Goal: Communication & Community: Participate in discussion

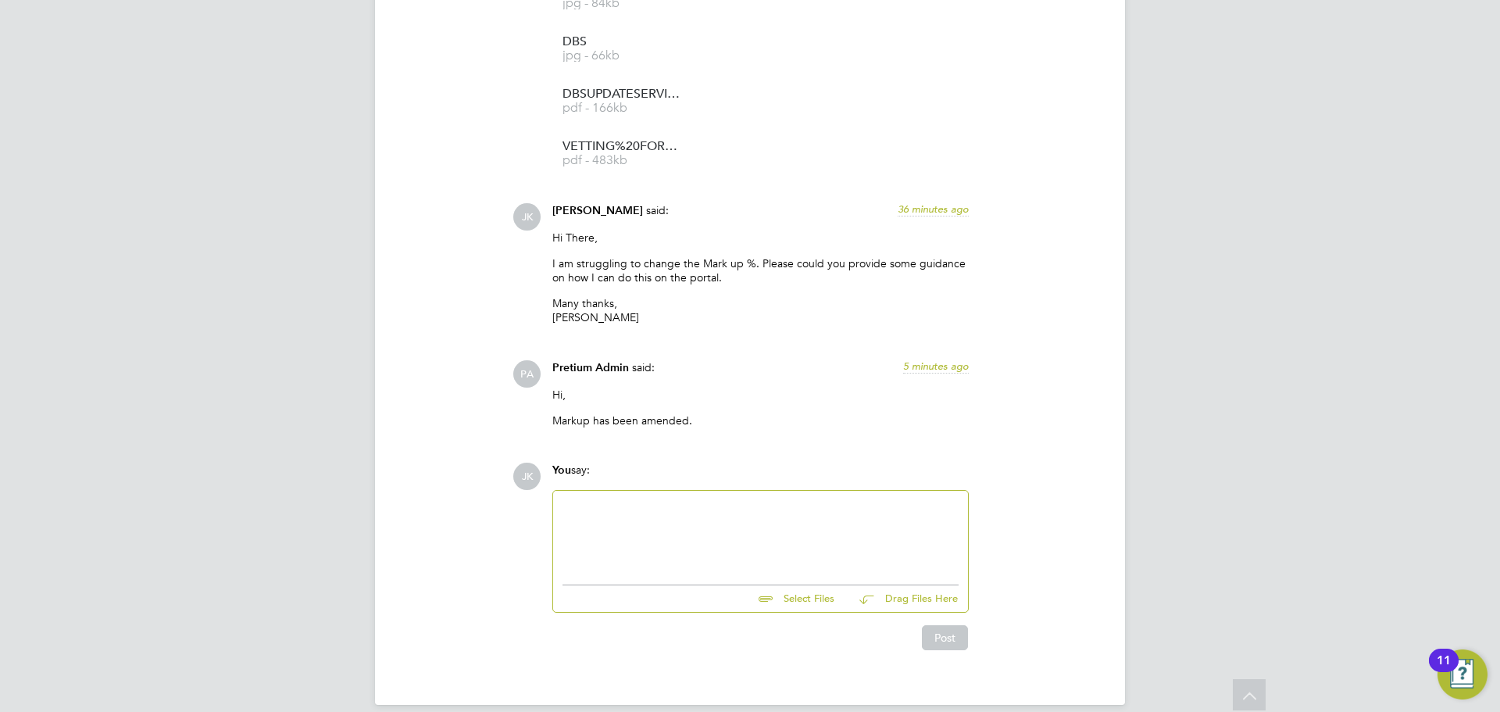
scroll to position [2080, 0]
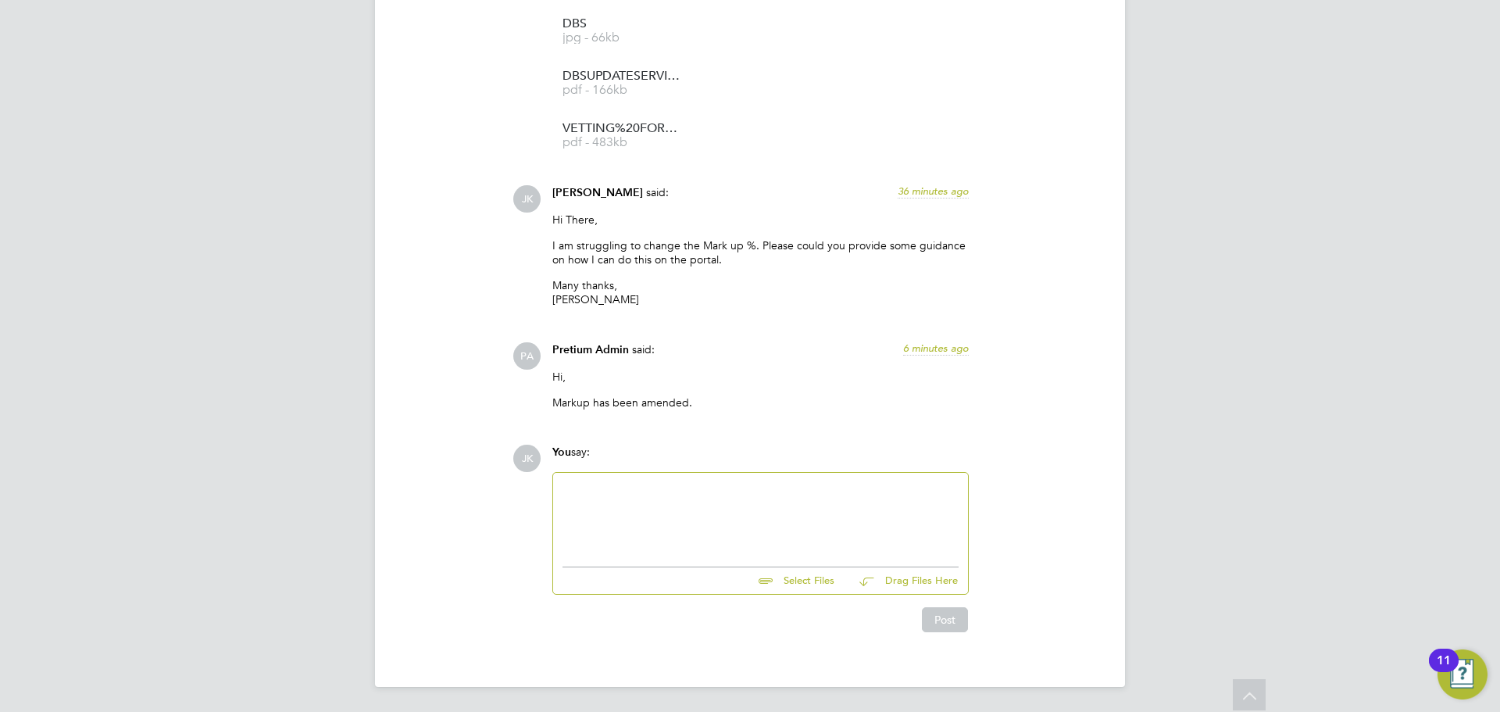
click at [635, 467] on div "You say:" at bounding box center [760, 458] width 416 height 27
click at [637, 496] on div at bounding box center [760, 515] width 396 height 67
drag, startPoint x: 763, startPoint y: 520, endPoint x: 741, endPoint y: 512, distance: 24.0
click at [741, 512] on div "my apologies there seems to be an issue. When we uploaded Sheida's charge rate …" at bounding box center [760, 524] width 396 height 28
click at [680, 531] on div "my apologies there seems to be a mix up. When we uploaded Sheida's charge rate …" at bounding box center [760, 524] width 396 height 28
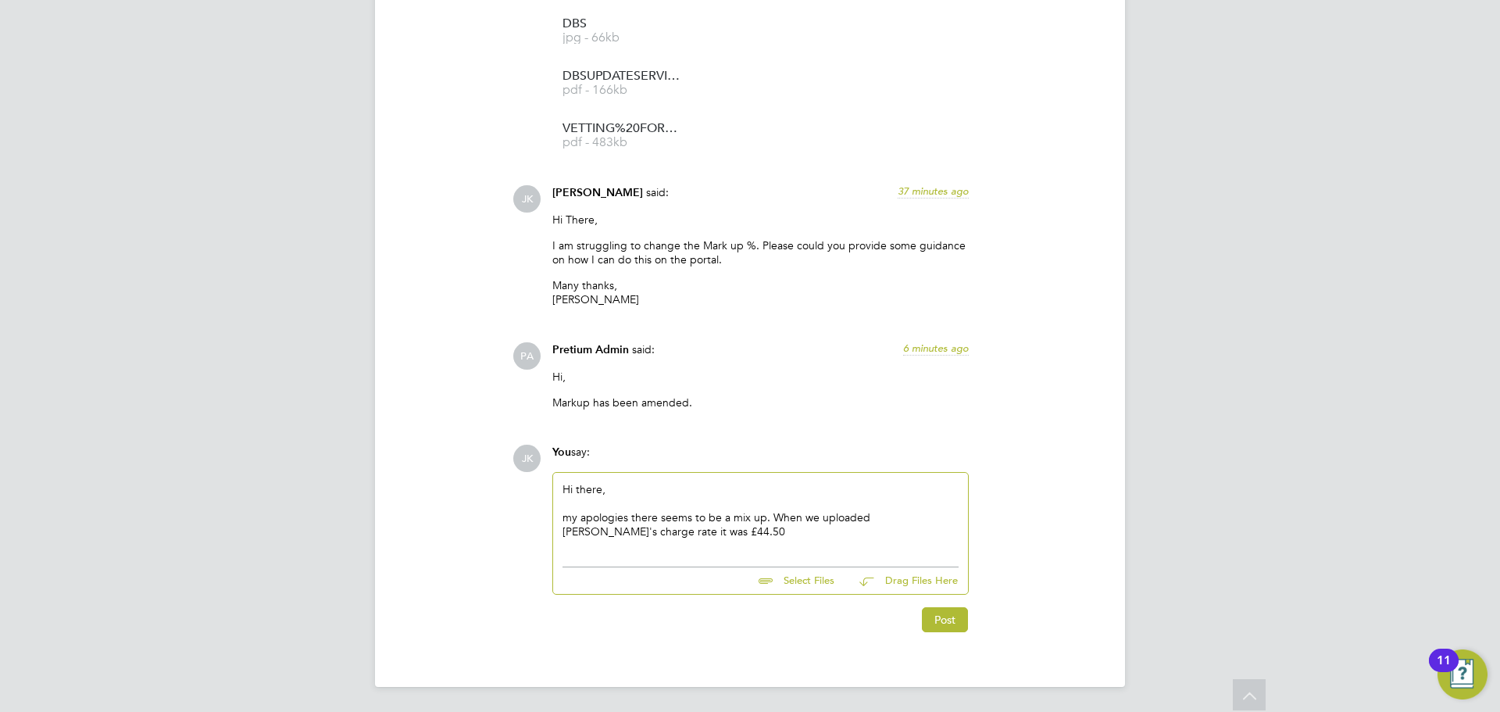
click at [615, 530] on div "my apologies there seems to be a mix up. When we uploaded Sheida's charge rate …" at bounding box center [760, 524] width 396 height 28
click at [709, 527] on div "my apologies there seems to be a mix up. When we uploaded Sheida's charge rate …" at bounding box center [760, 524] width 396 height 28
click at [645, 533] on div "my apologies there seems to be a mix up. When we uploaded Sheida's charge rate …" at bounding box center [760, 524] width 396 height 28
click at [704, 535] on div "my apologies there seems to be a mix up. When we uploaded Sheida's charge rate …" at bounding box center [760, 524] width 396 height 28
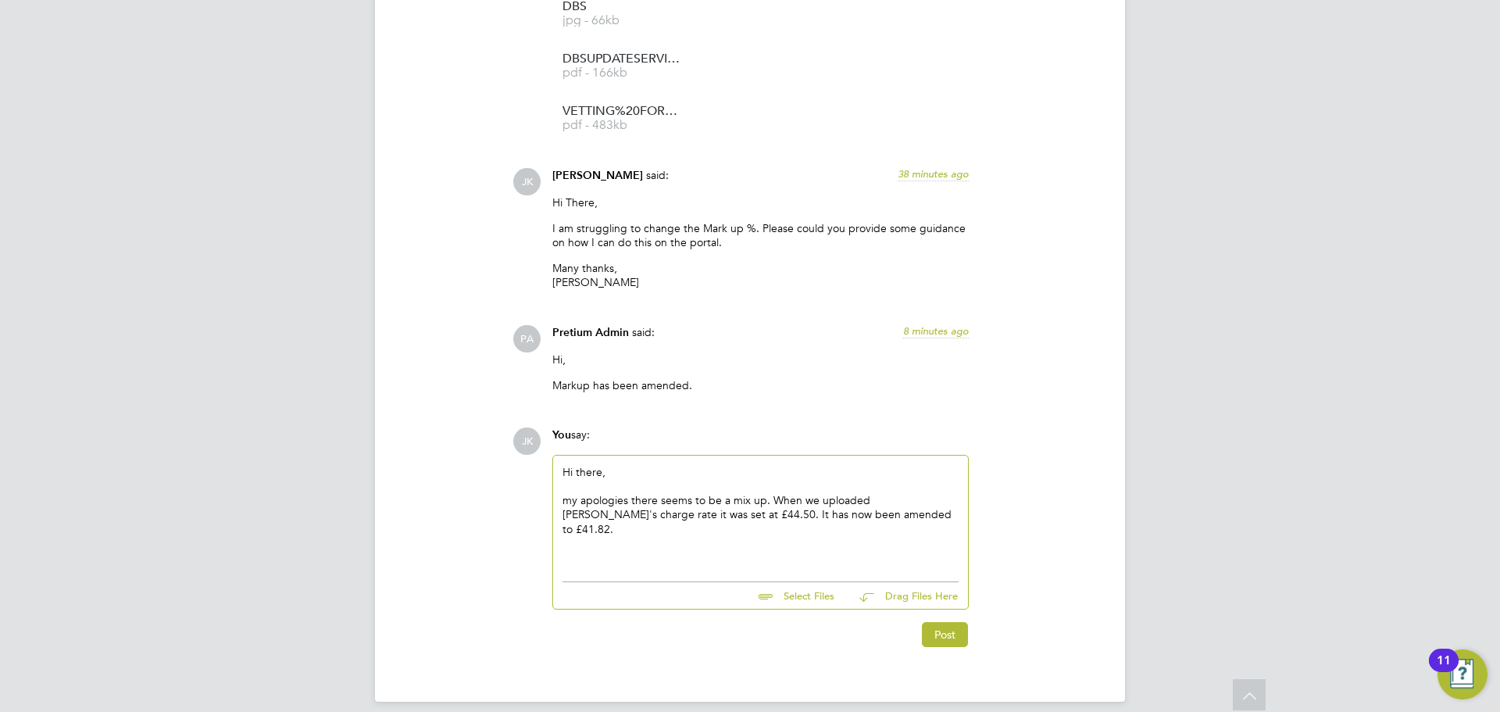
scroll to position [2098, 0]
click at [914, 495] on div "my apologies there seems to be a mix up. When we uploaded Sheida's charge rate …" at bounding box center [760, 513] width 396 height 43
click at [912, 512] on div "my apologies there seems to be a mix up. When we uploaded [PERSON_NAME]'s agenc…" at bounding box center [760, 513] width 396 height 43
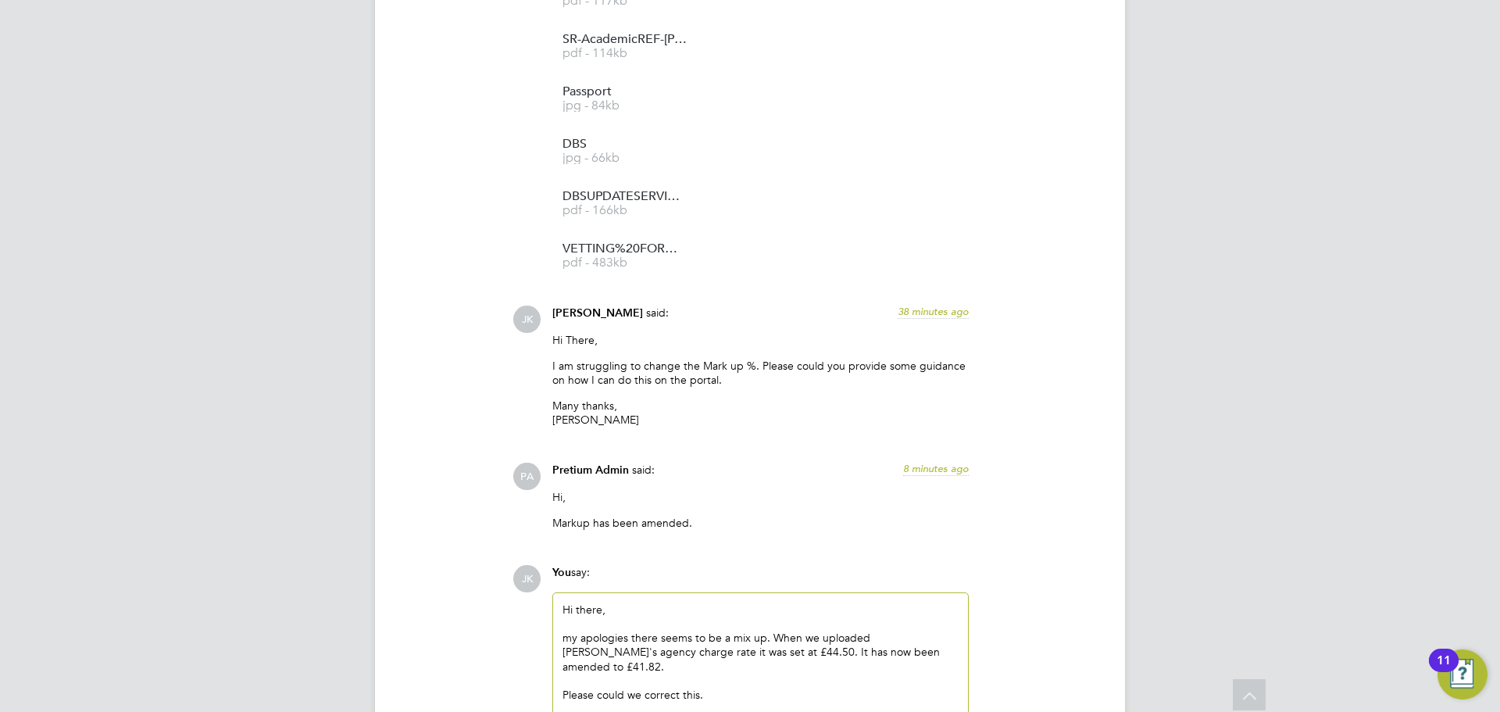
scroll to position [2169, 0]
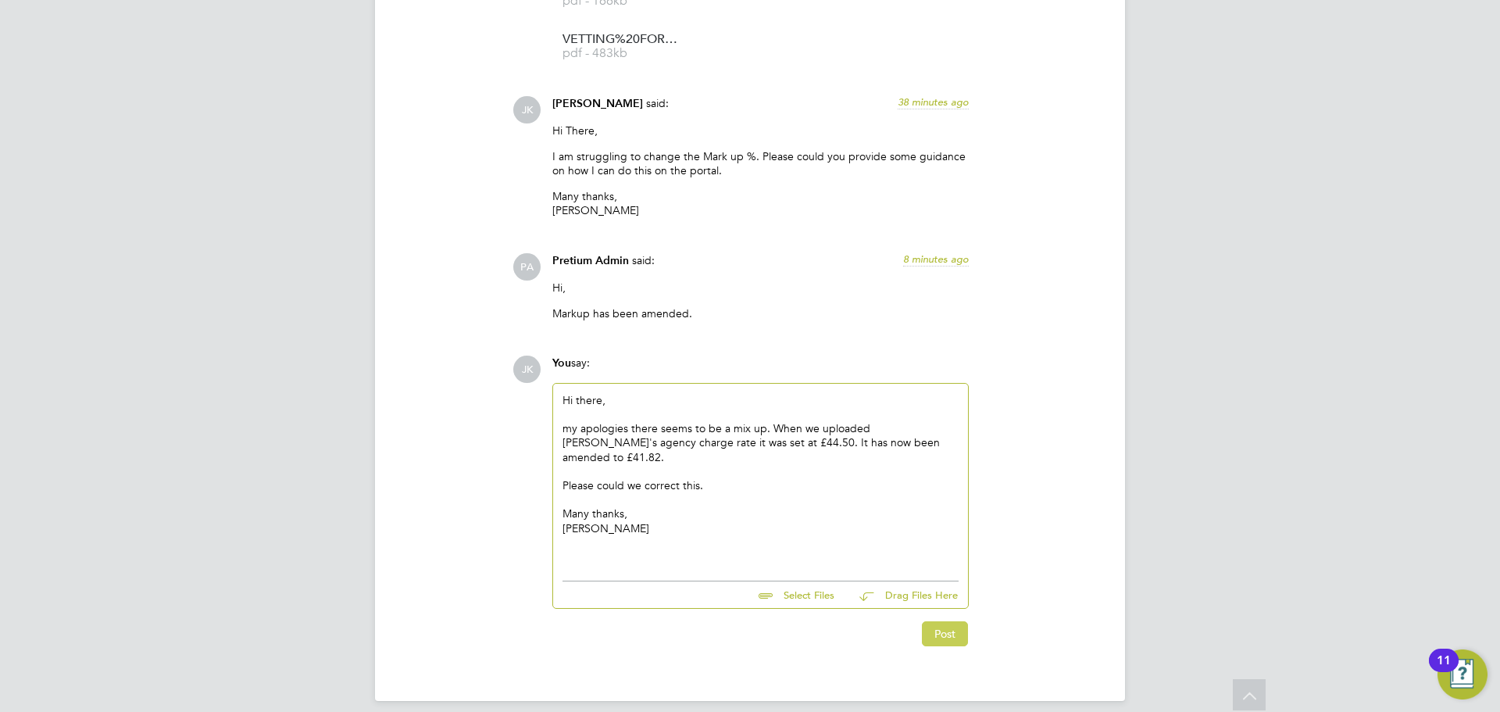
click at [949, 624] on button "Post" at bounding box center [945, 633] width 46 height 25
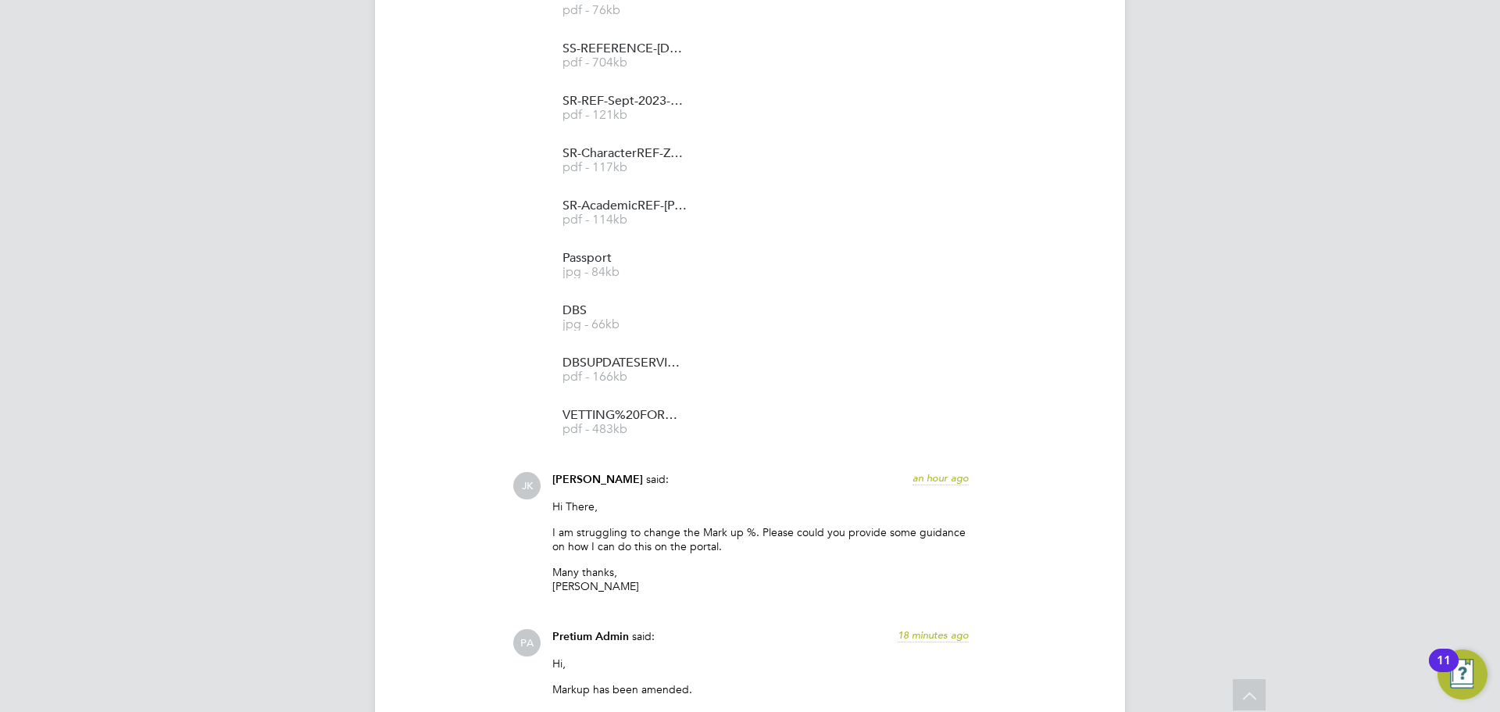
scroll to position [1797, 0]
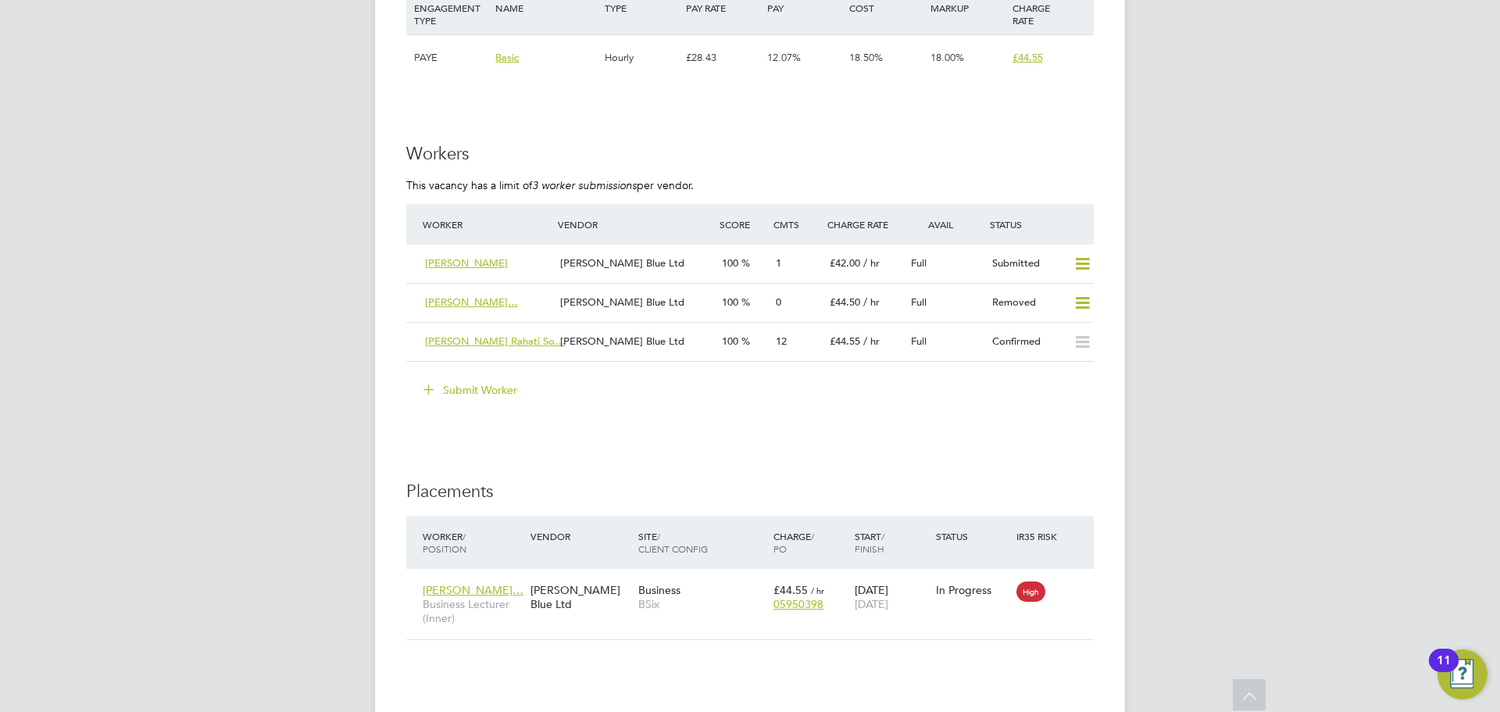
scroll to position [1797, 0]
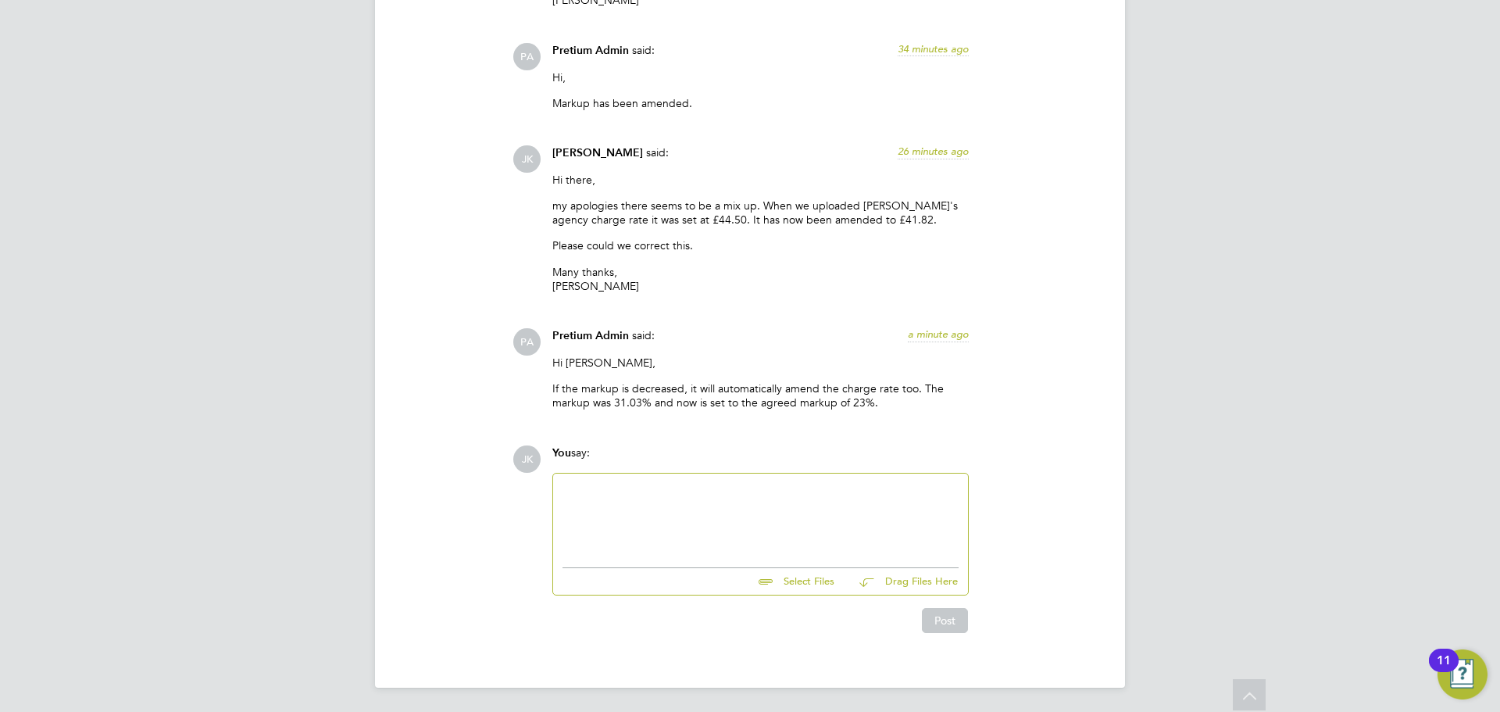
click at [659, 514] on div at bounding box center [760, 516] width 396 height 67
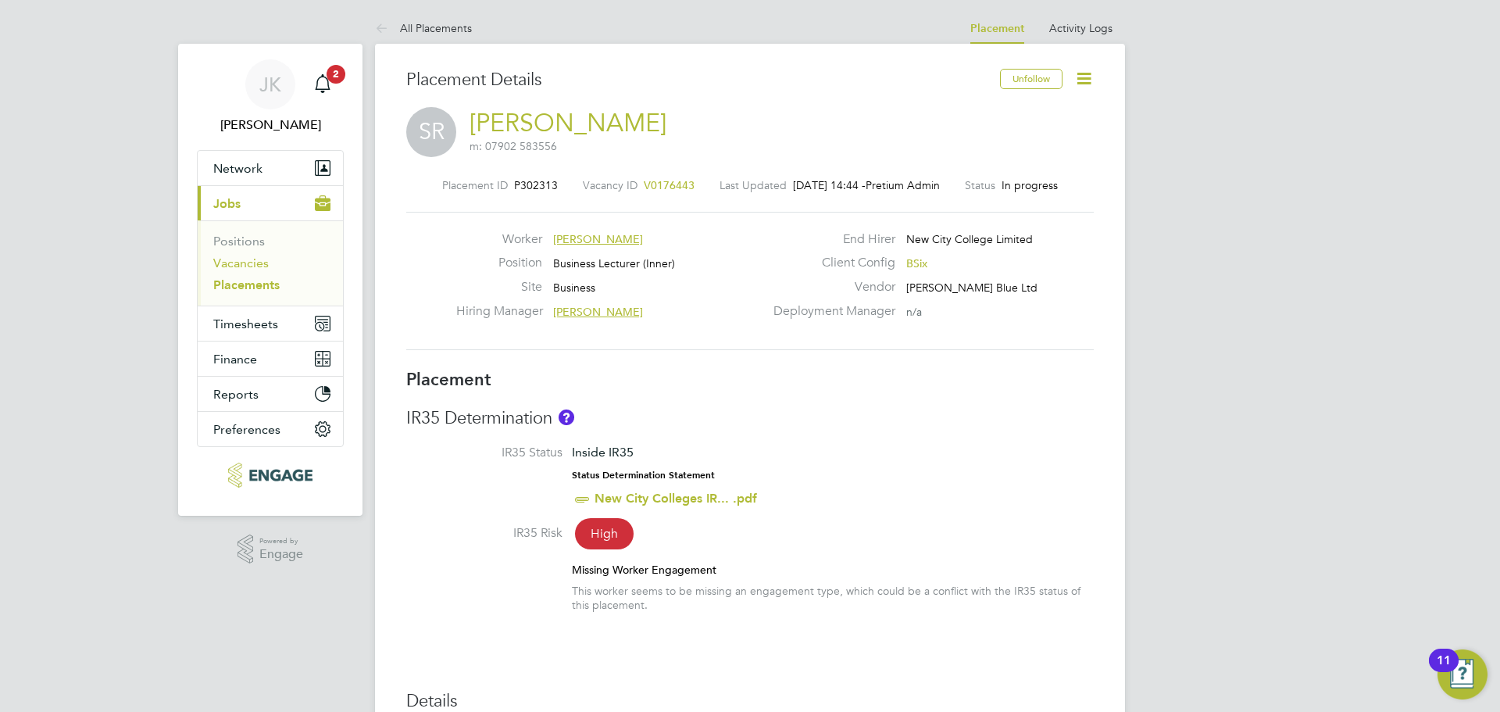
click at [236, 263] on link "Vacancies" at bounding box center [240, 262] width 55 height 15
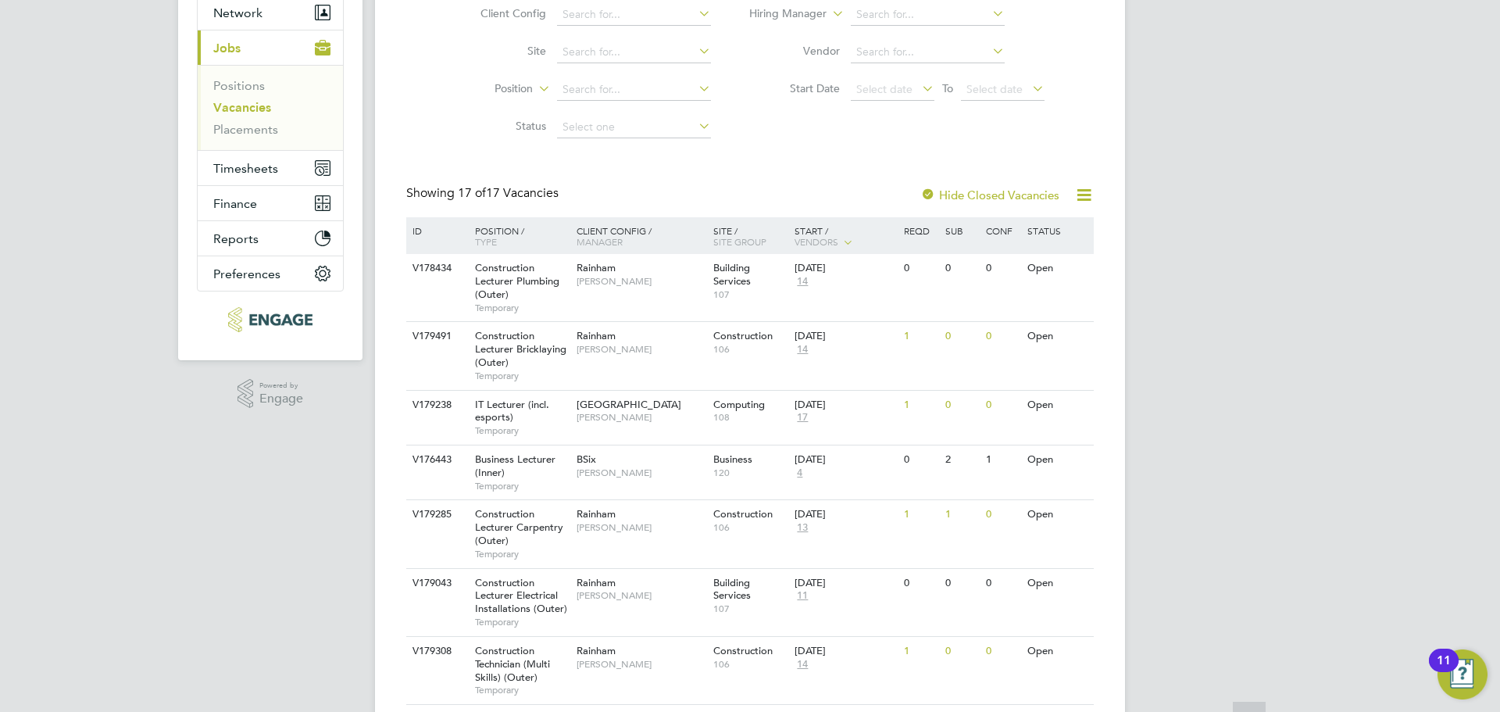
scroll to position [156, 0]
click at [492, 464] on span "Business Lecturer (Inner)" at bounding box center [515, 465] width 80 height 27
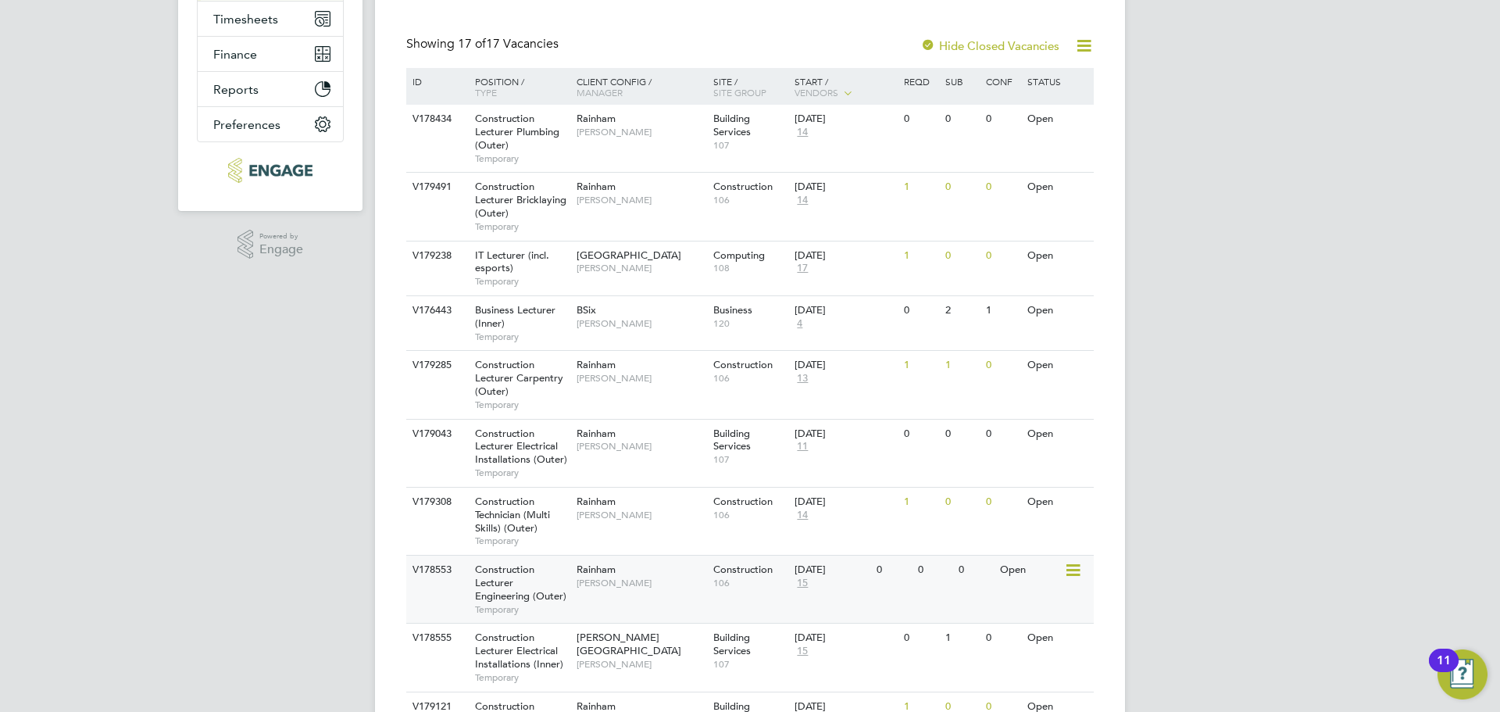
scroll to position [469, 0]
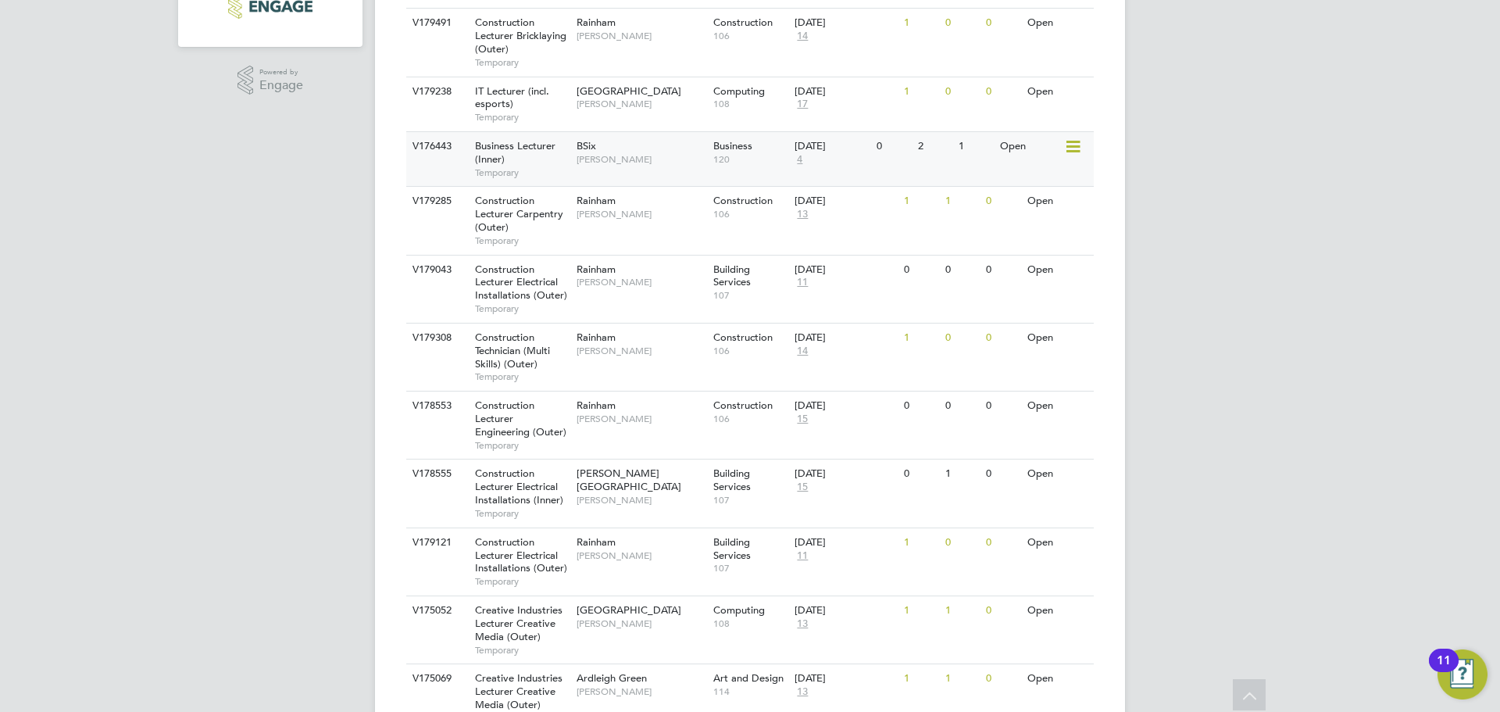
click at [508, 161] on div "Business Lecturer (Inner) Temporary" at bounding box center [517, 159] width 109 height 54
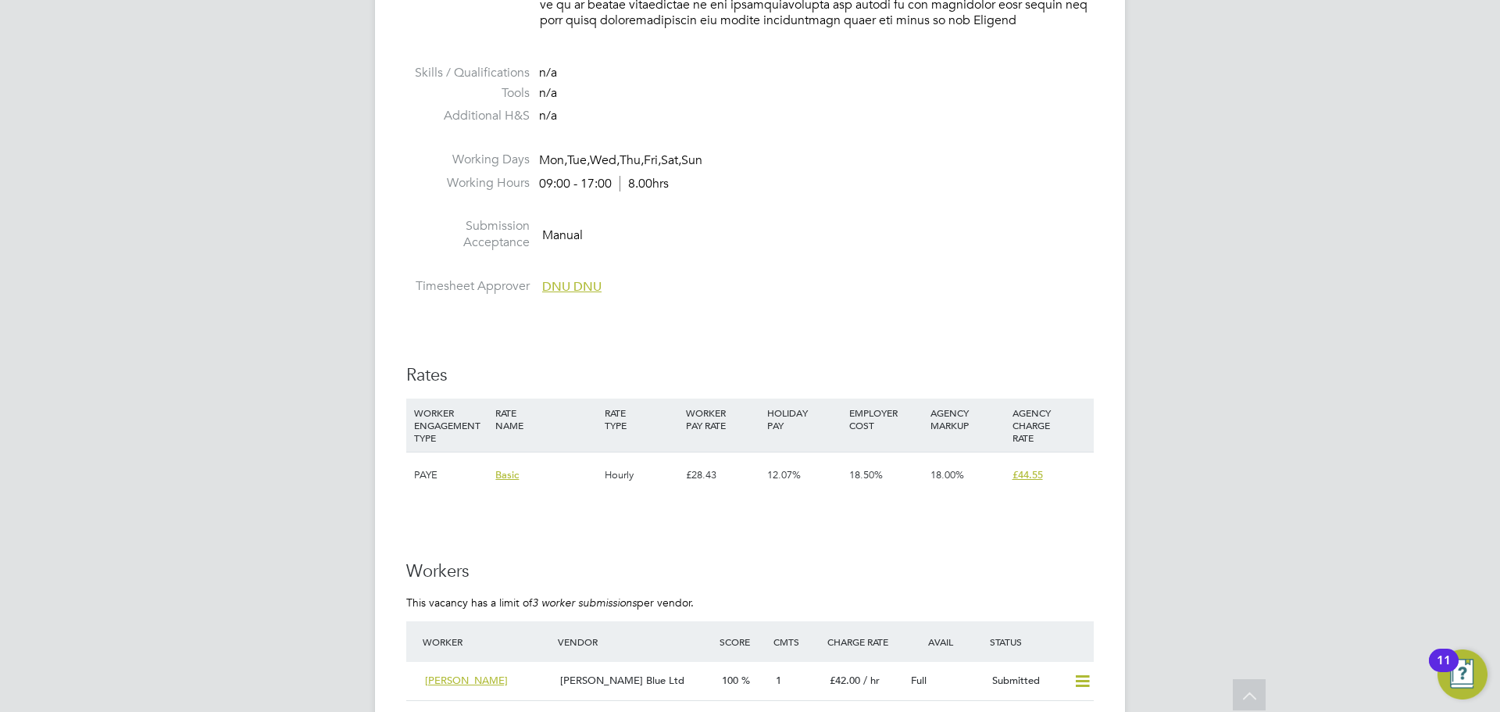
scroll to position [1406, 0]
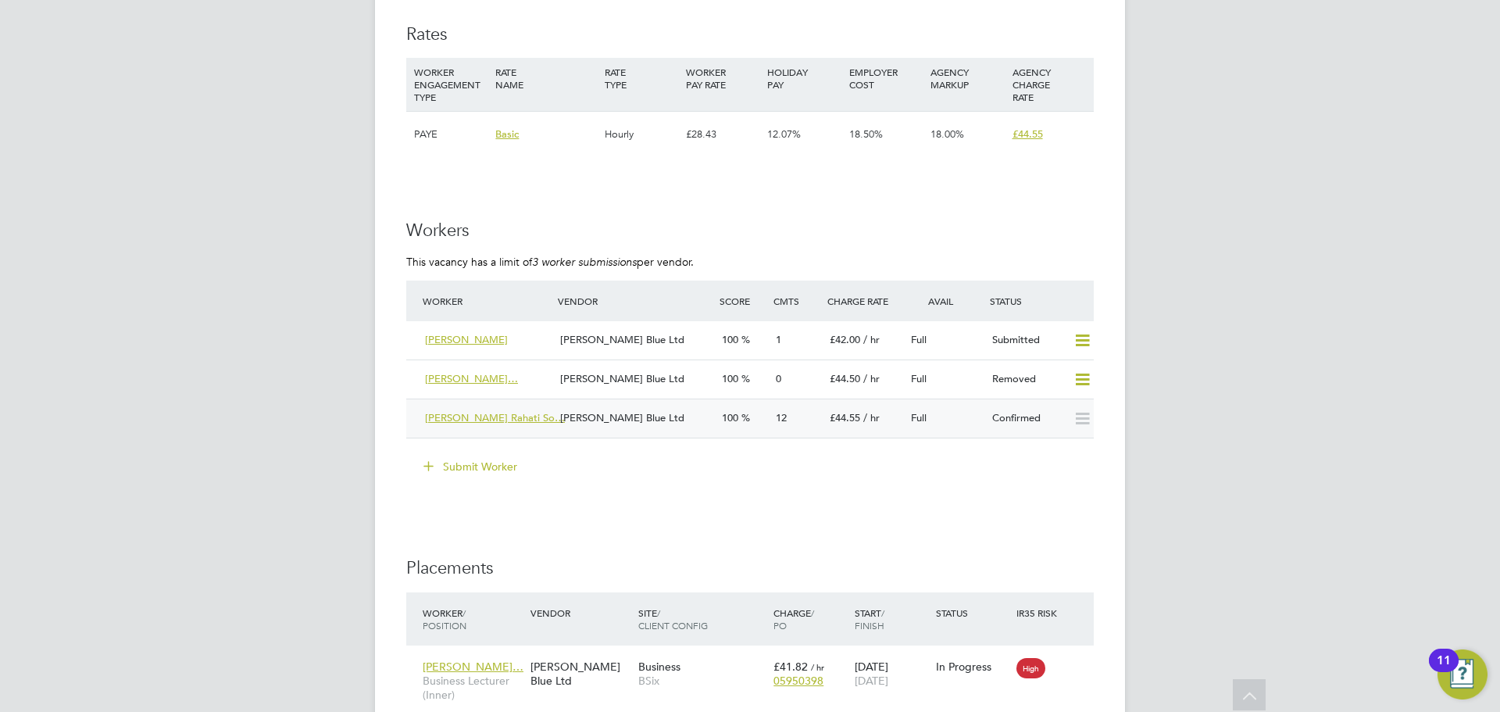
click at [481, 411] on span "Sheida Rahati Rahati So…" at bounding box center [495, 417] width 140 height 13
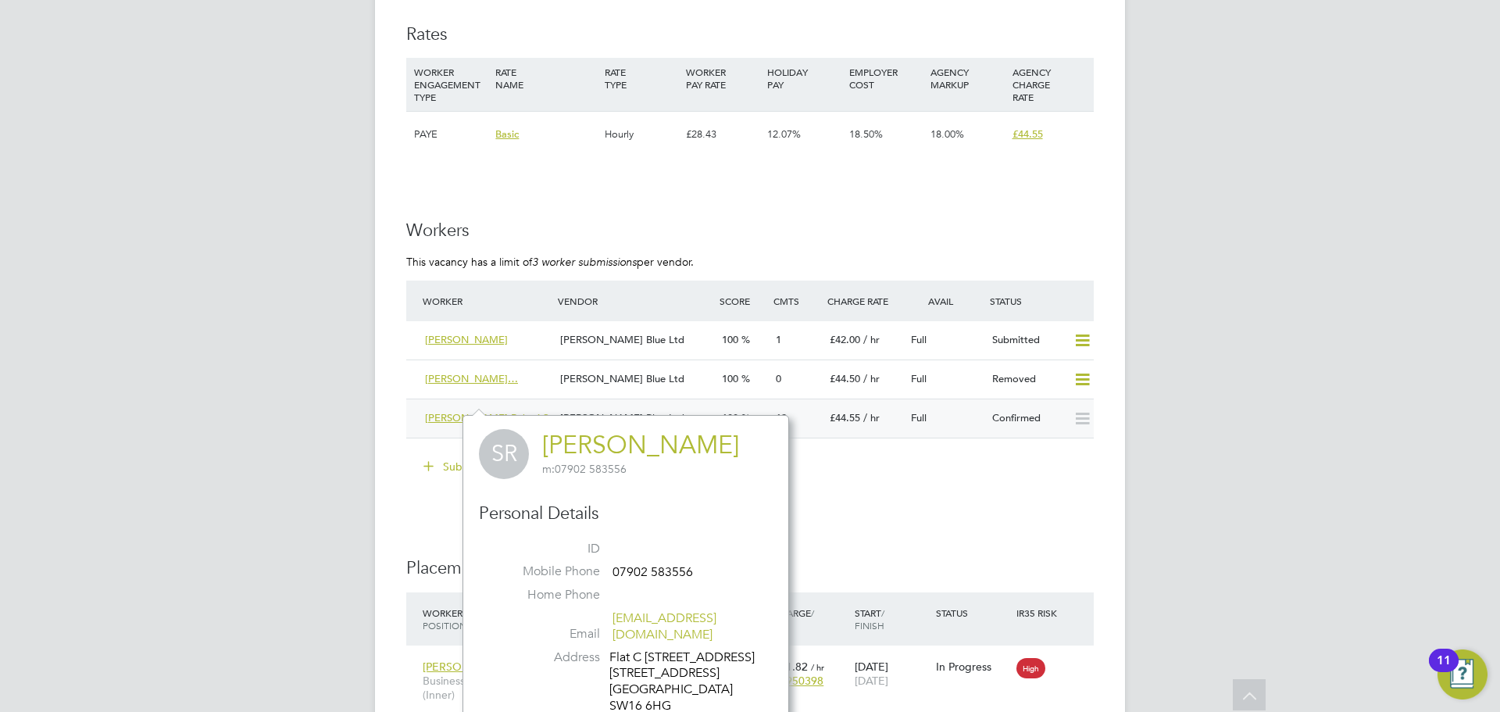
click at [975, 405] on div "Full" at bounding box center [945, 418] width 81 height 26
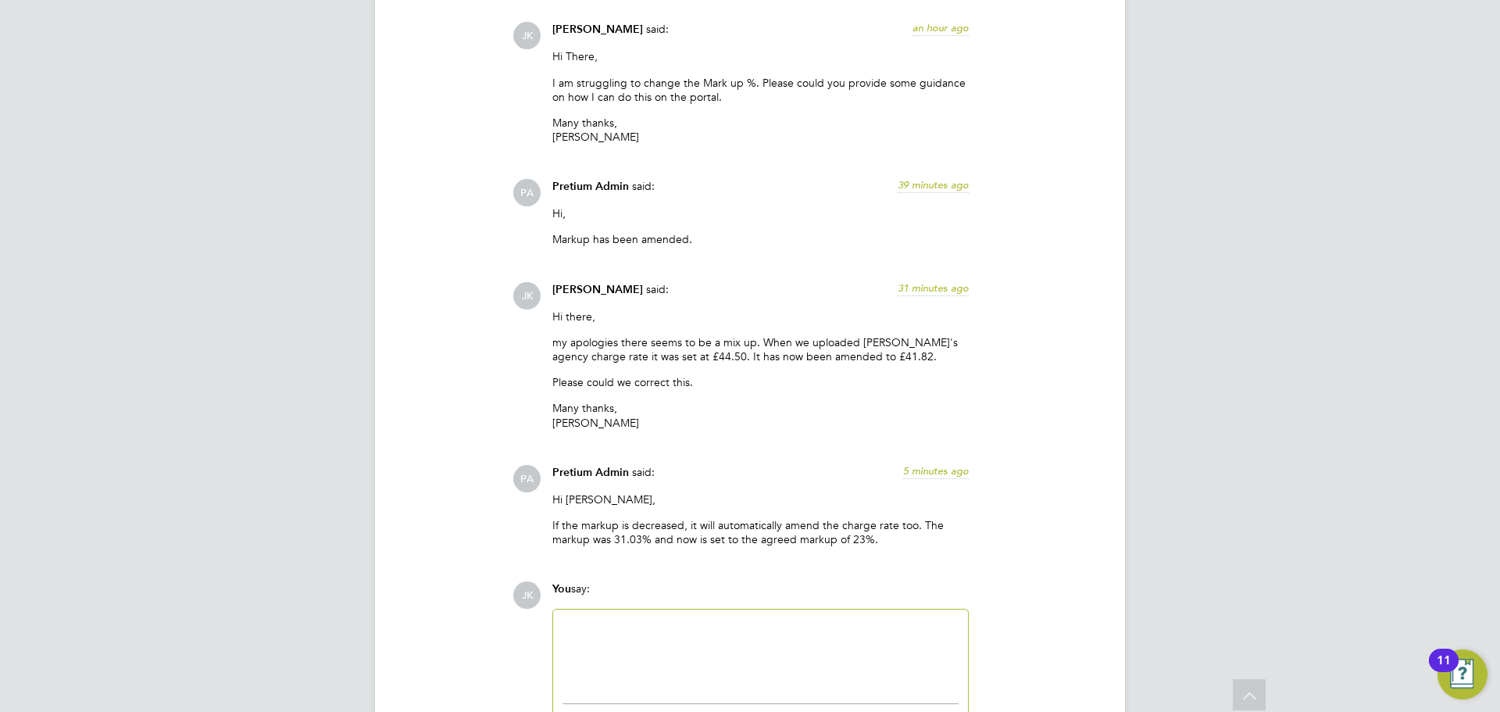
scroll to position [5634, 0]
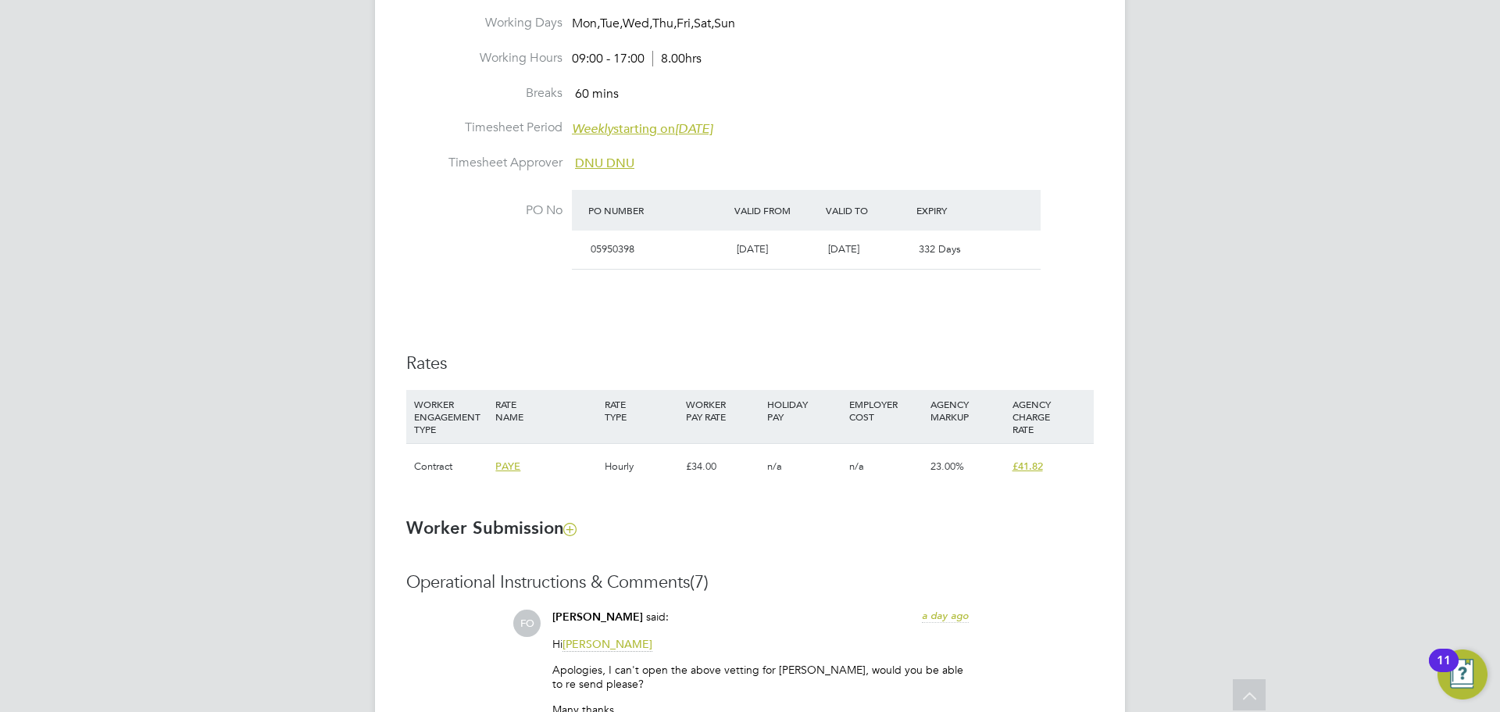
scroll to position [781, 0]
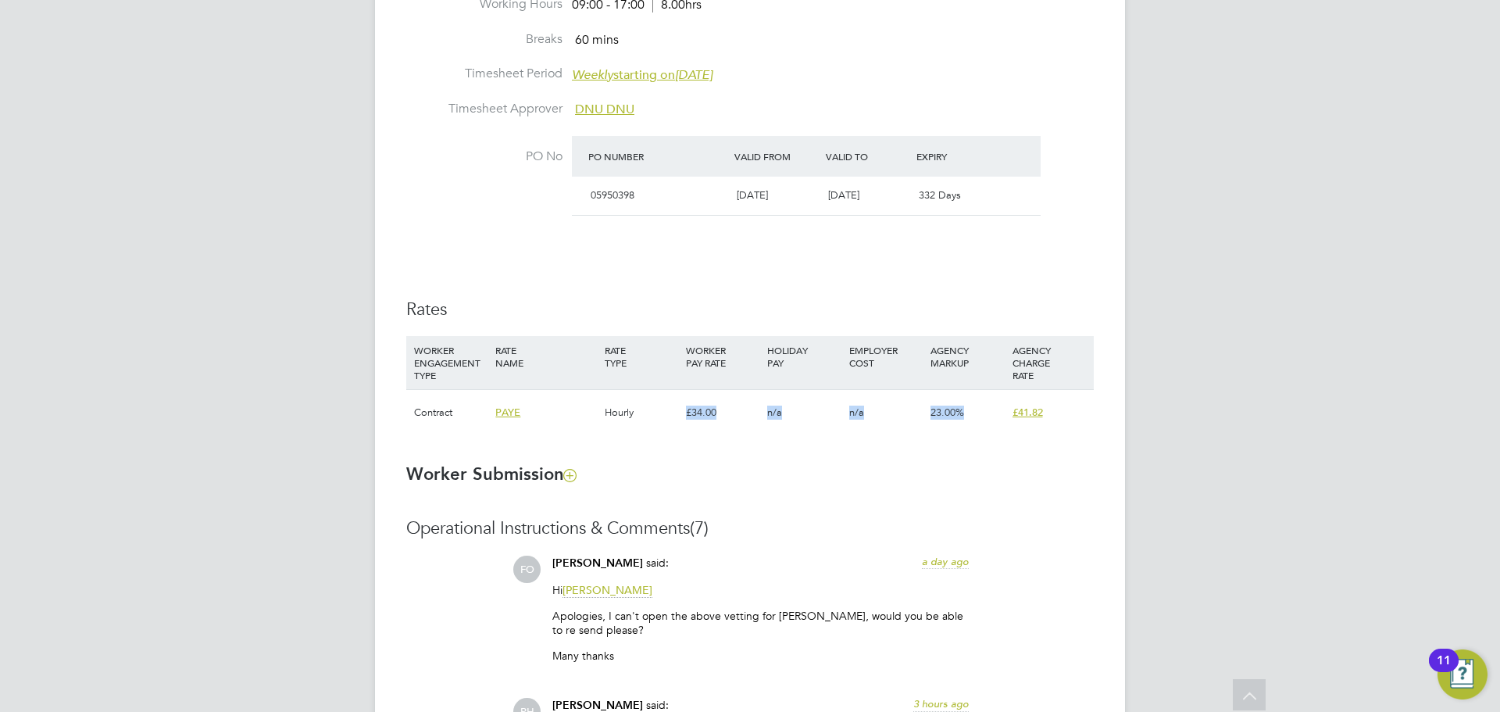
drag, startPoint x: 683, startPoint y: 408, endPoint x: 1130, endPoint y: 204, distance: 491.9
click at [1040, 409] on div "Contract PAYE Hourly £34.00 n/a n/a 23.00% £41.82" at bounding box center [749, 412] width 687 height 46
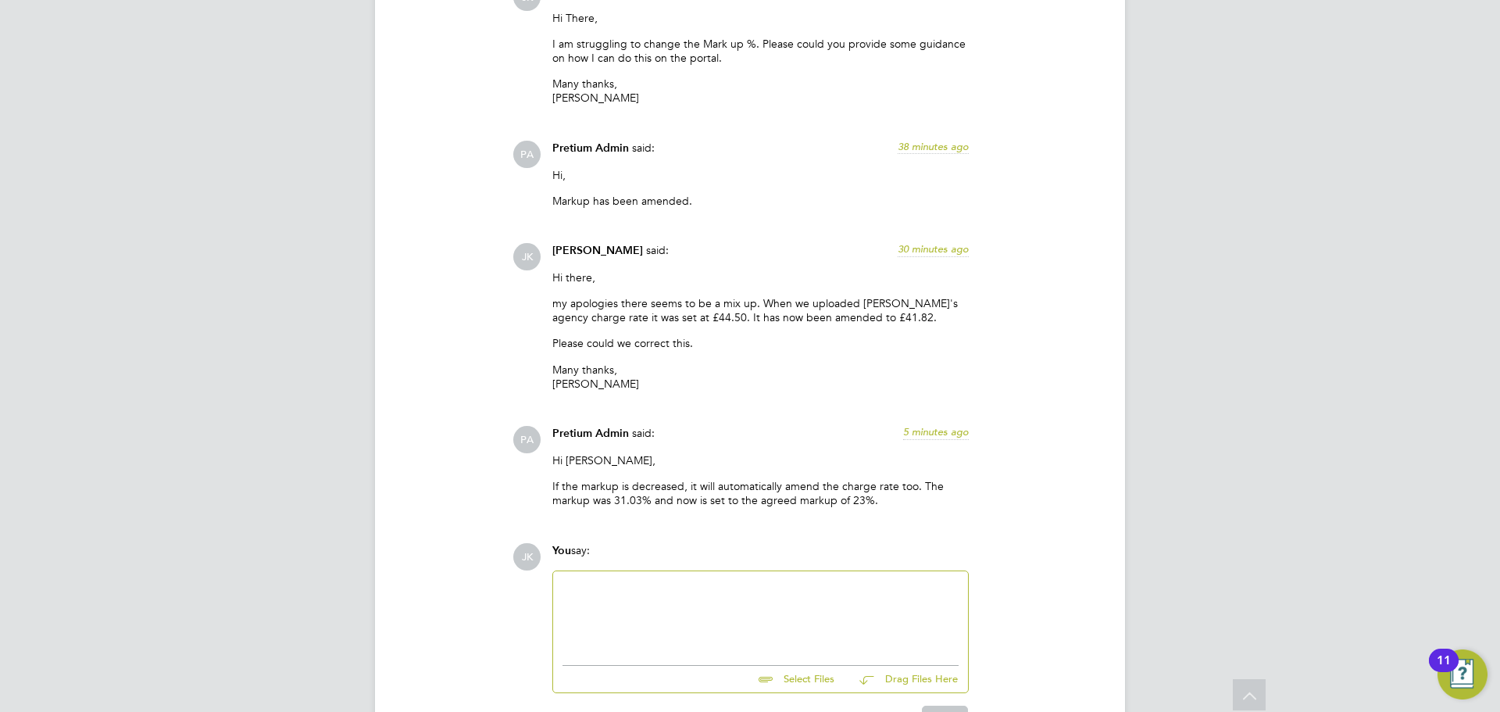
scroll to position [2380, 0]
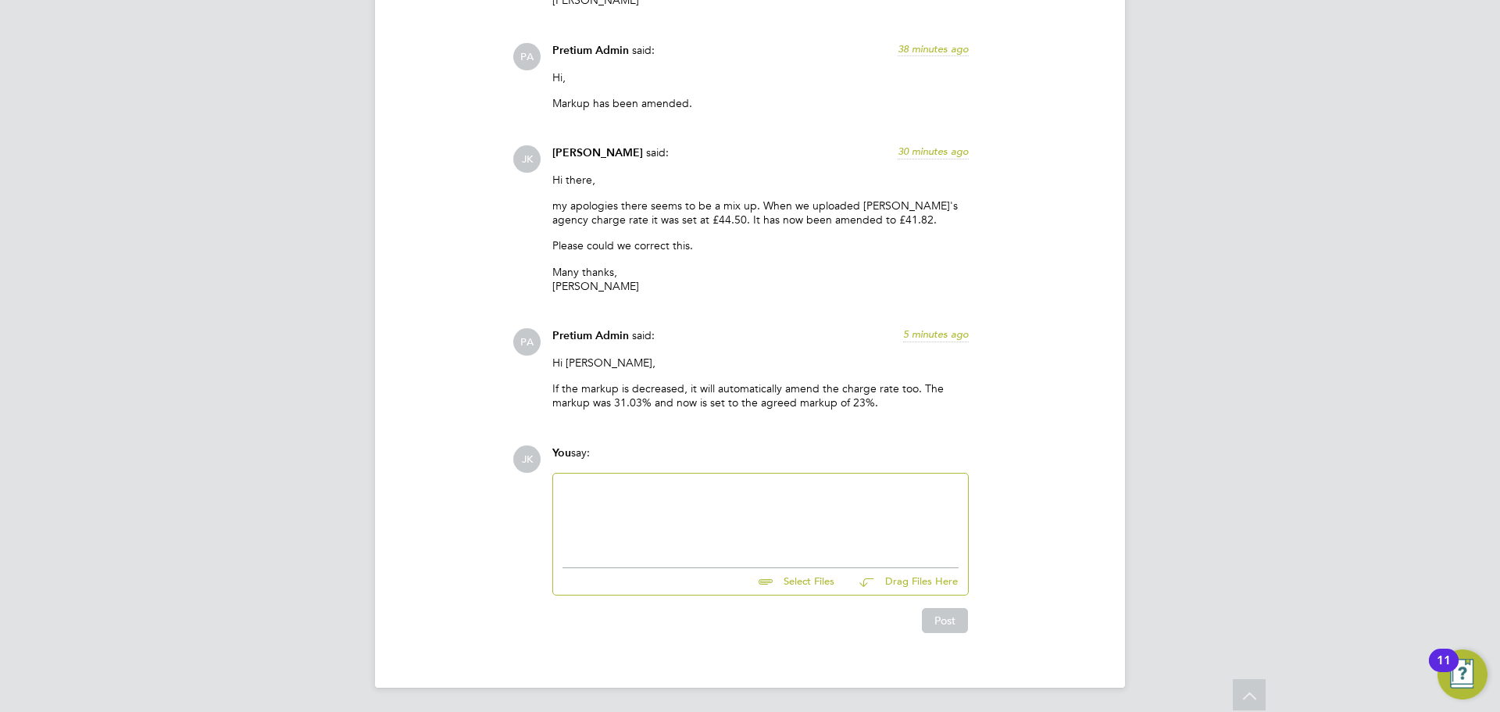
click at [614, 498] on div at bounding box center [760, 516] width 396 height 67
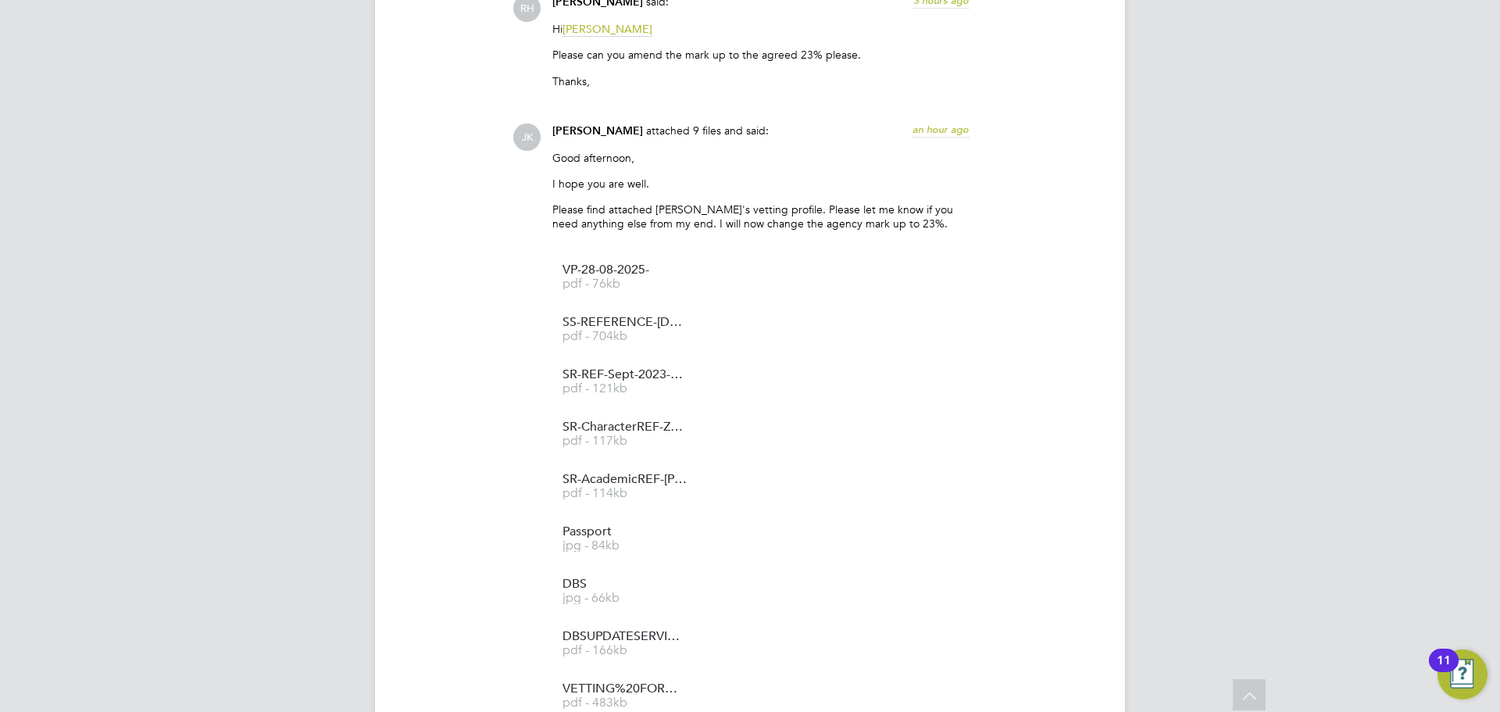
drag, startPoint x: 806, startPoint y: 430, endPoint x: 808, endPoint y: 487, distance: 57.1
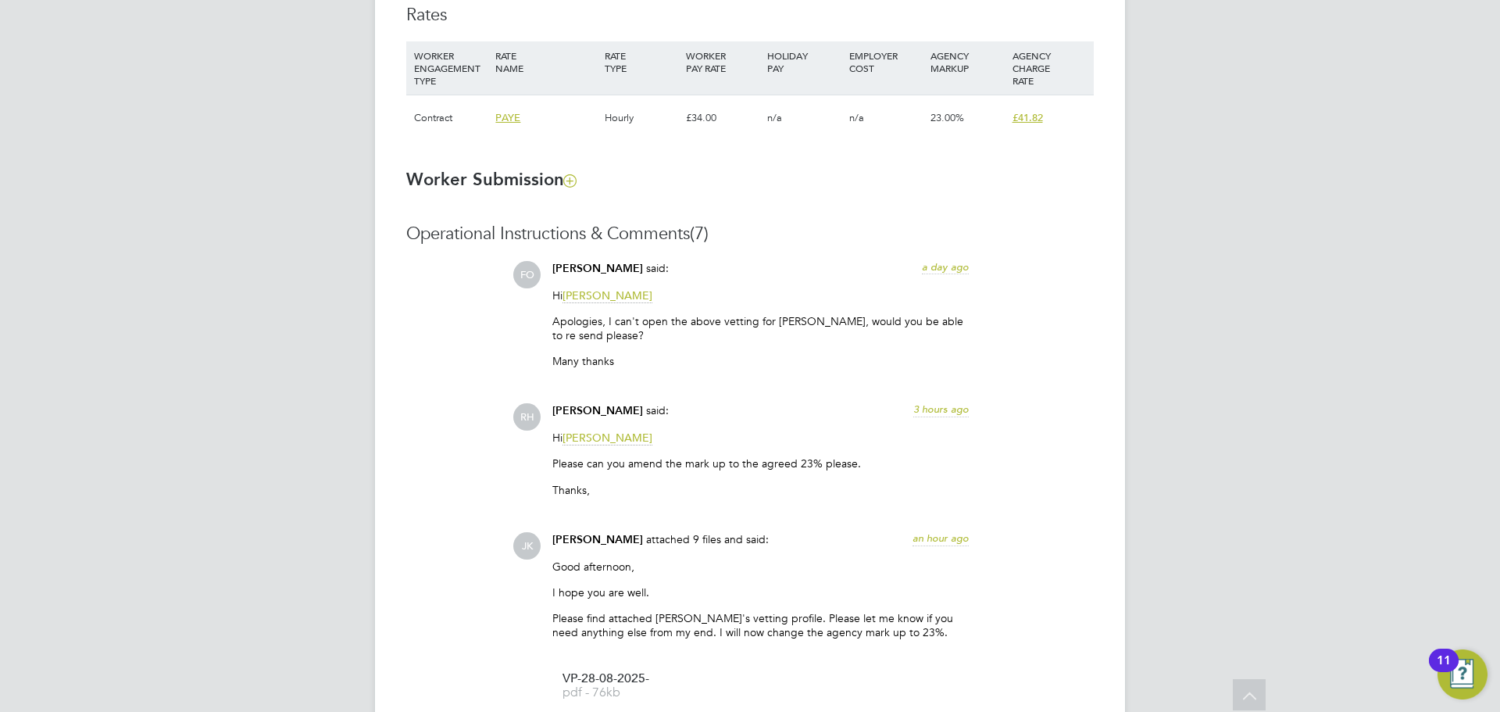
drag, startPoint x: 817, startPoint y: 513, endPoint x: 782, endPoint y: 498, distance: 38.5
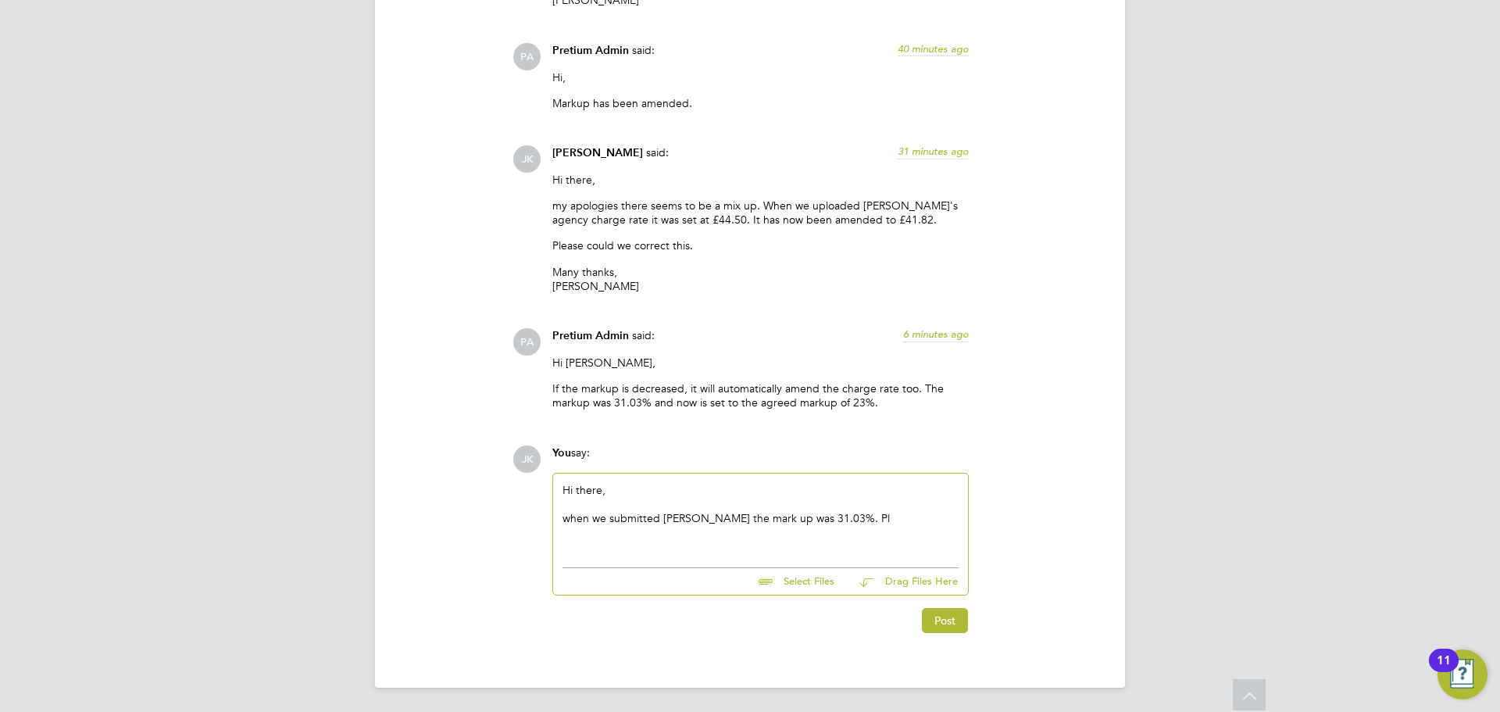
click at [836, 517] on div "when we submitted Sheida the mark up was 31.03%. Pl" at bounding box center [760, 518] width 396 height 14
click at [715, 518] on div "when we submitted Sheida the mark up was 31.03%. Pl" at bounding box center [760, 518] width 396 height 14
click at [873, 518] on div "when we submitted Sheida the agreed mark up was 31.03%. Pl" at bounding box center [760, 518] width 396 height 14
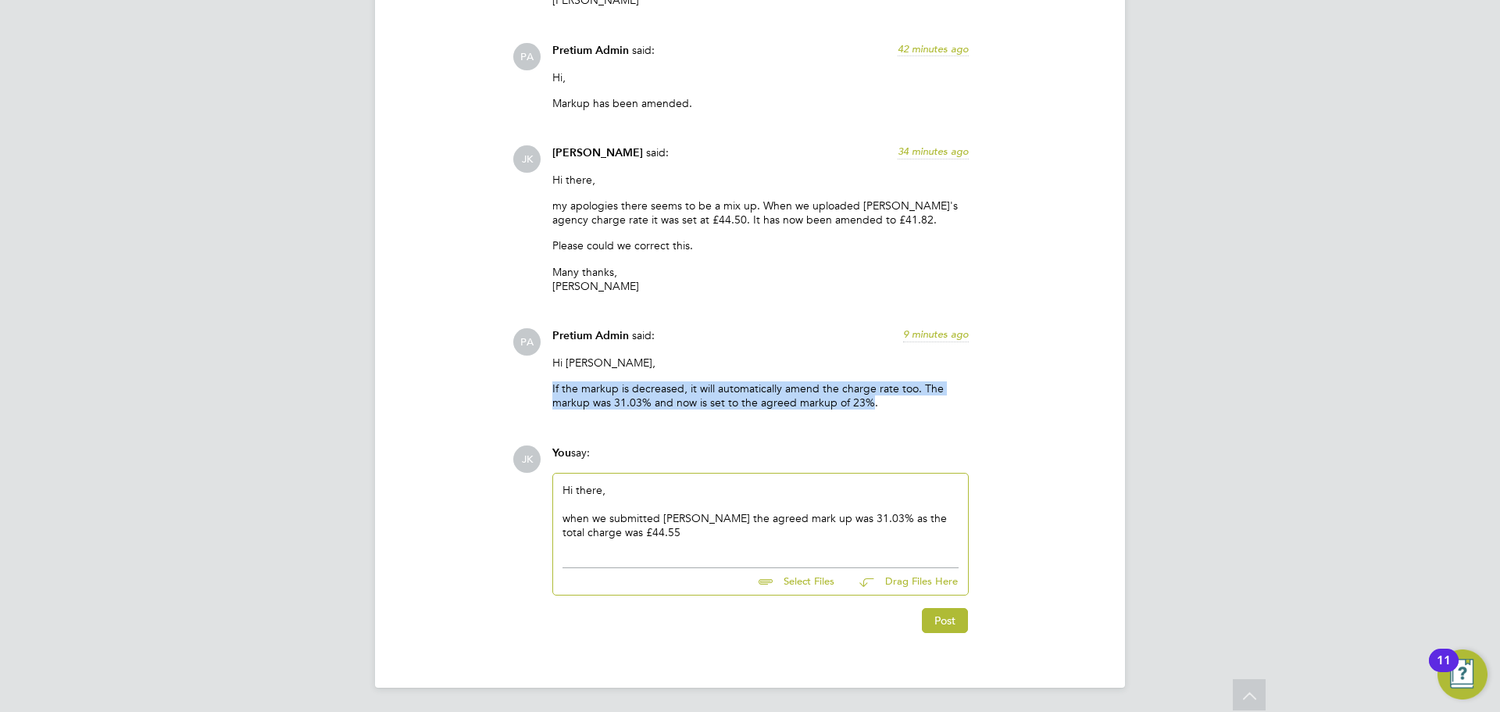
drag, startPoint x: 869, startPoint y: 399, endPoint x: 527, endPoint y: 384, distance: 342.5
click at [527, 384] on div "PA Pretium Admin said: 9 minutes ago Hi Joel, If the markup is decreased, it wi…" at bounding box center [802, 375] width 581 height 94
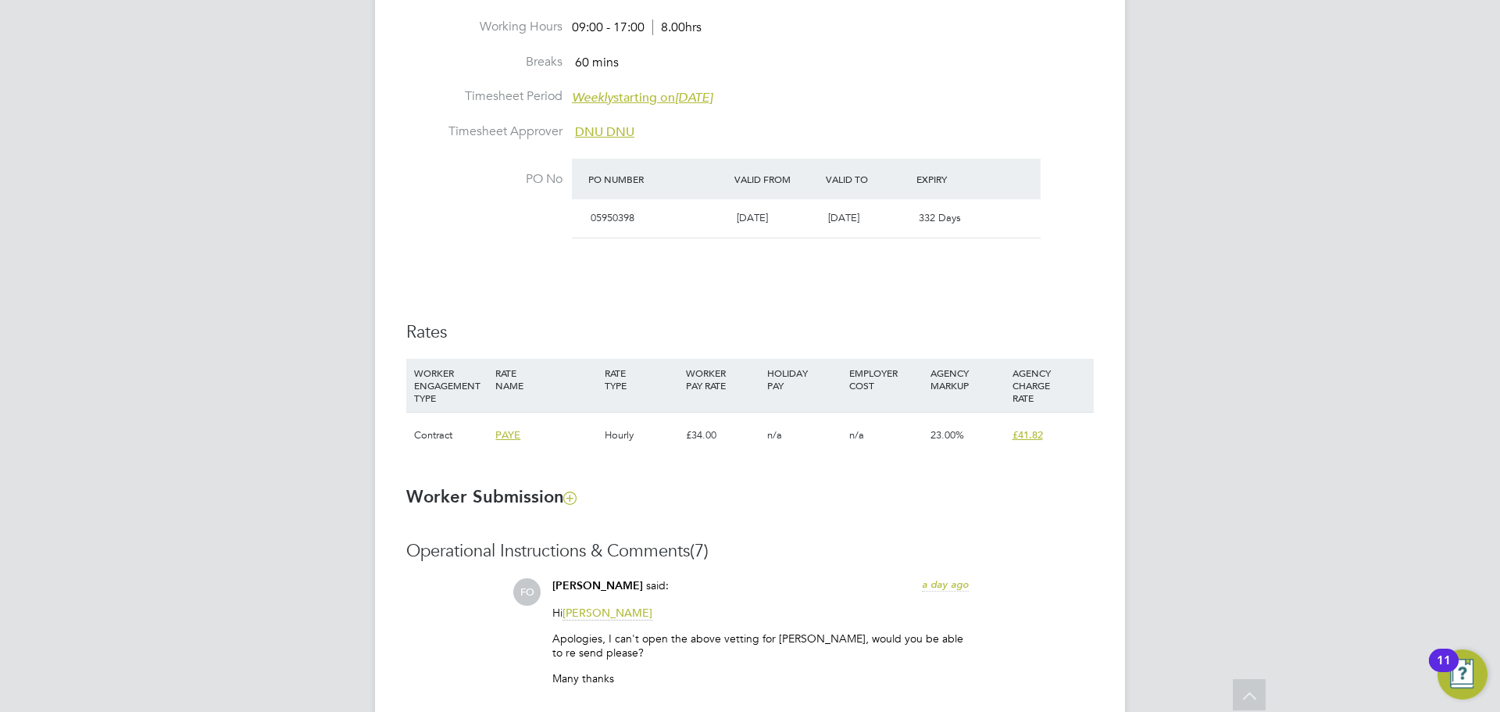
scroll to position [895, 0]
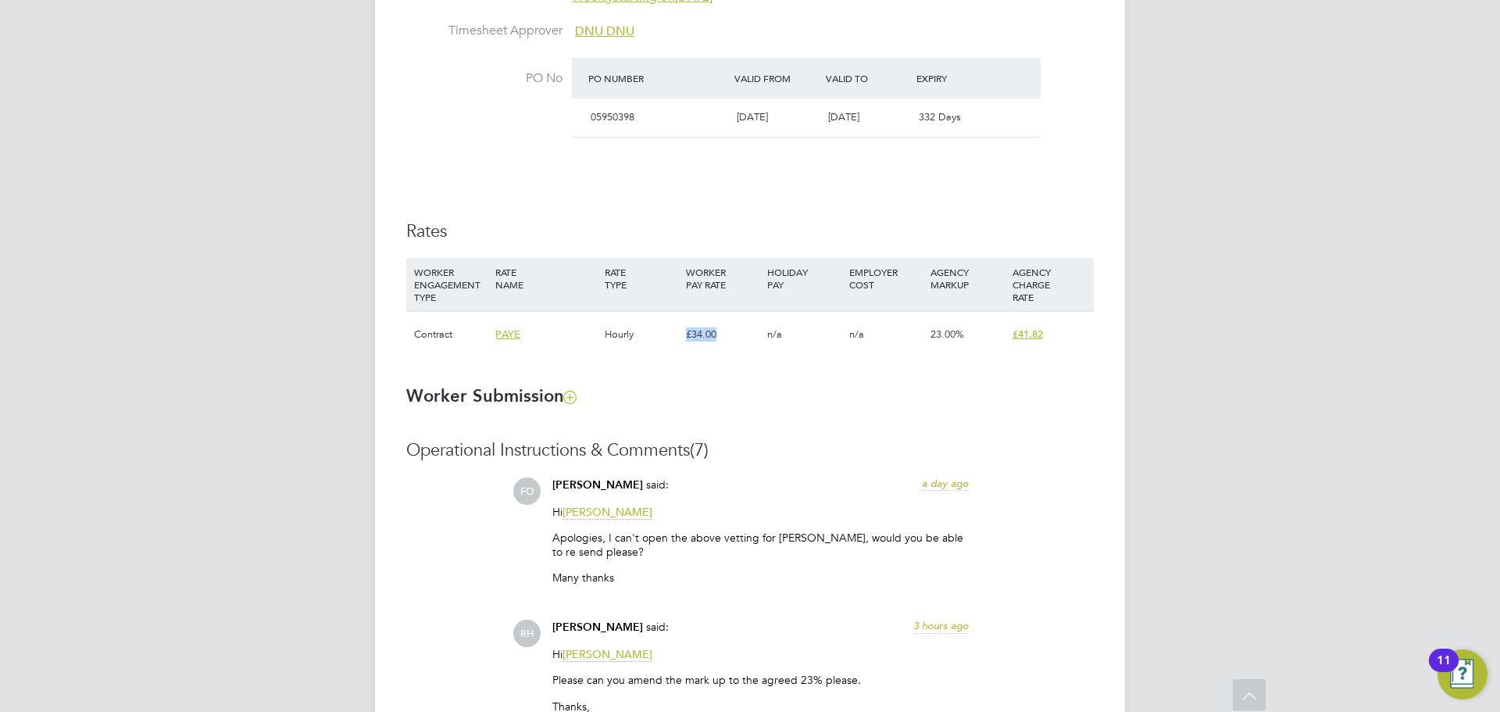
drag, startPoint x: 719, startPoint y: 327, endPoint x: 680, endPoint y: 338, distance: 40.0
click at [680, 338] on div "Contract PAYE Hourly £34.00 n/a n/a 23.00% £41.82" at bounding box center [749, 334] width 687 height 46
click at [1223, 382] on div "JK Joel Kinsella Notifications 2 Applications: Network Team Members Businesses …" at bounding box center [750, 651] width 1500 height 3092
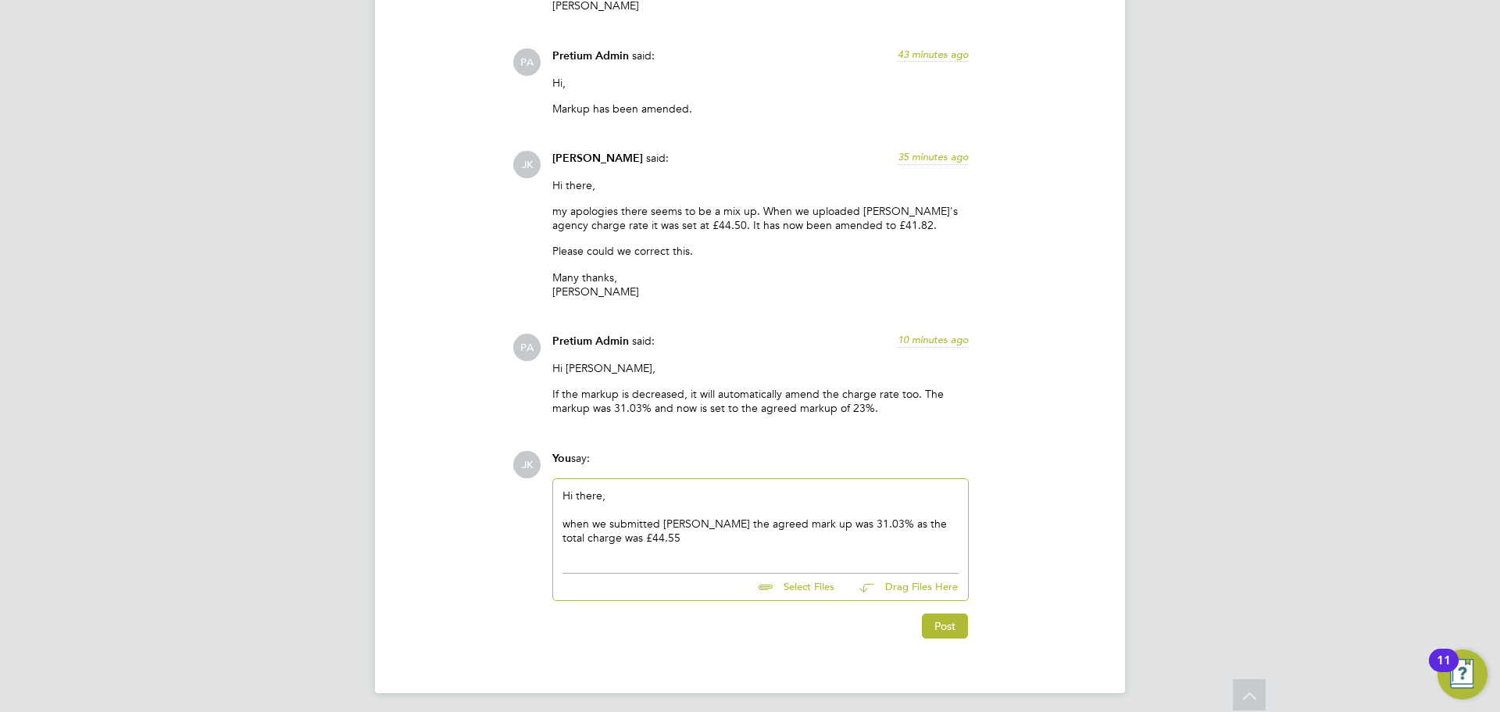
scroll to position [2380, 0]
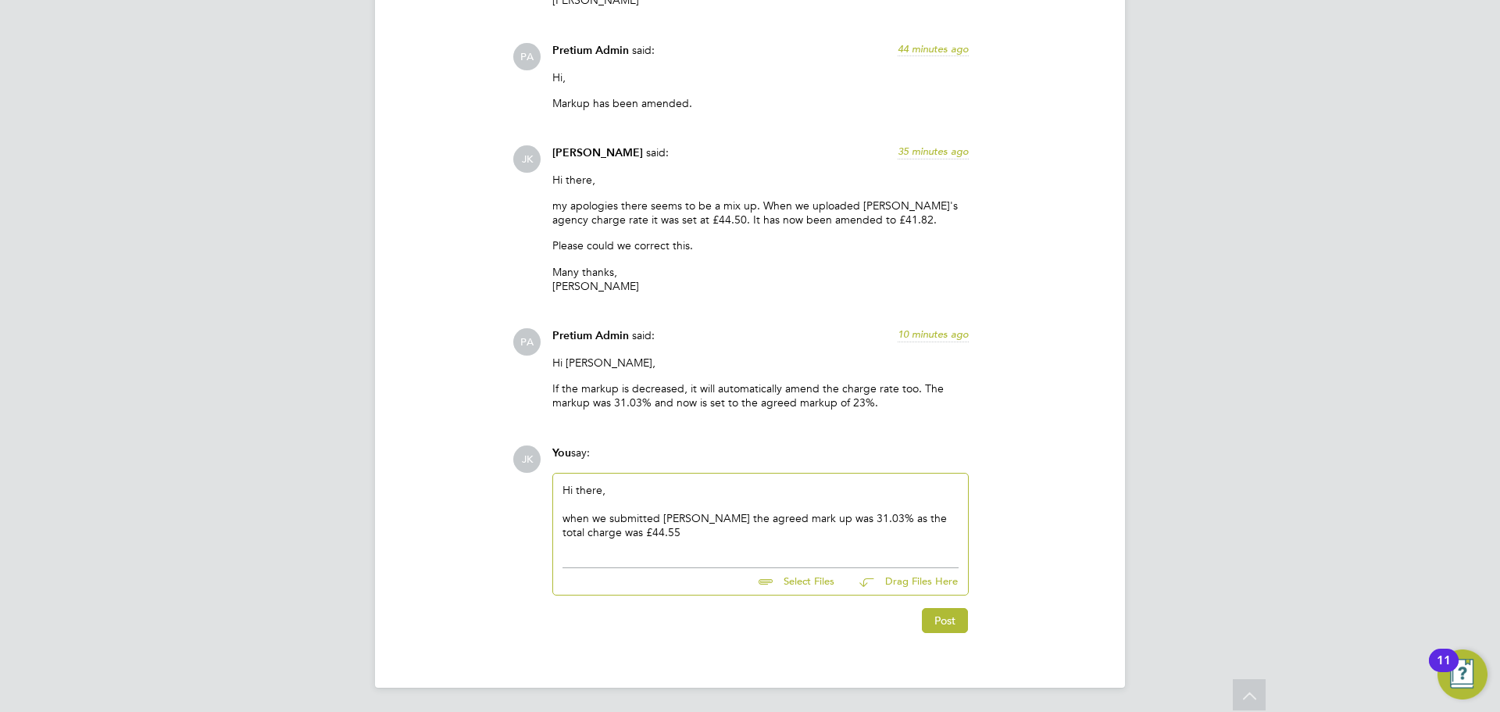
click at [628, 543] on div "Hi there, when we submitted Sheida the agreed mark up was 31.03% as the total c…" at bounding box center [760, 516] width 396 height 67
click at [625, 533] on div "when we submitted Sheida the agreed mark up was 31.03% as the total charge was …" at bounding box center [760, 525] width 396 height 28
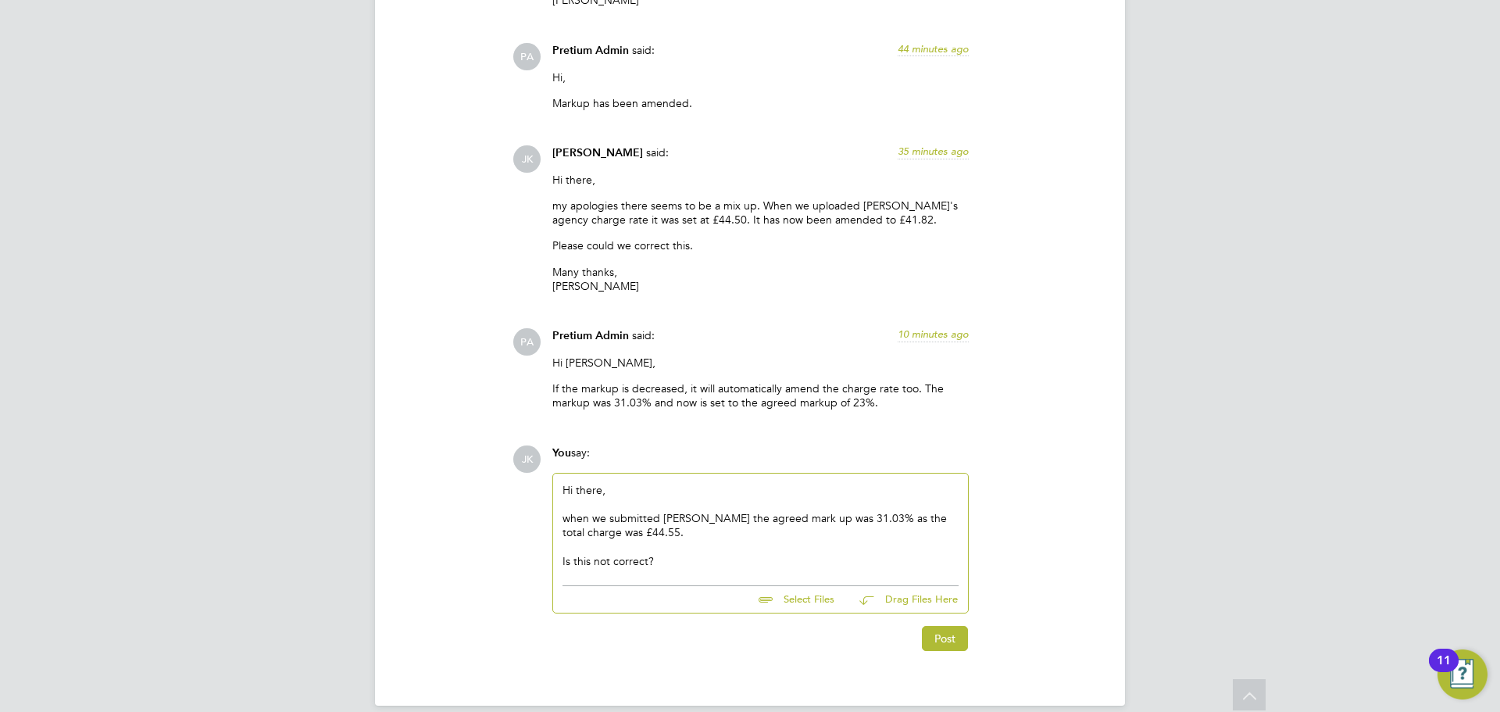
click at [661, 562] on div "Is this not correct?" at bounding box center [760, 561] width 396 height 14
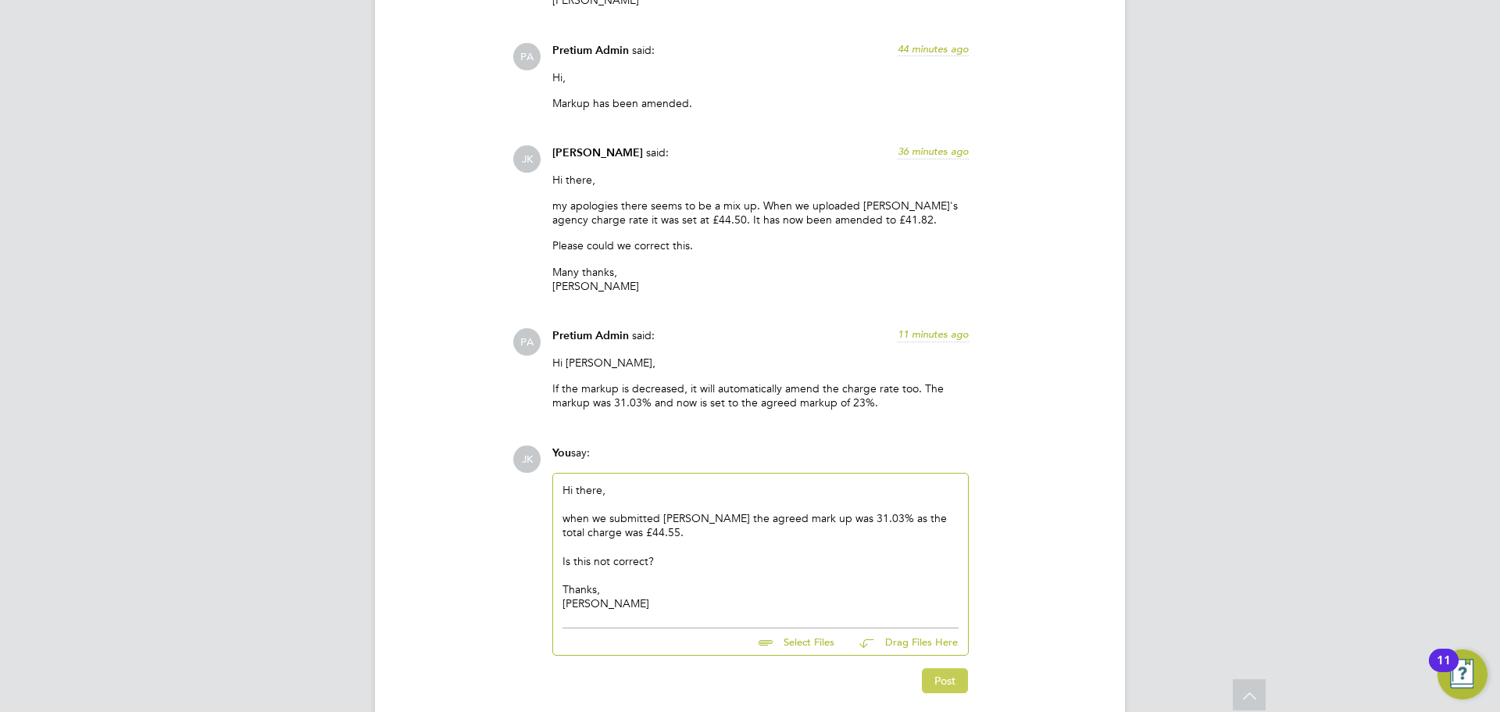
click at [951, 680] on button "Post" at bounding box center [945, 680] width 46 height 25
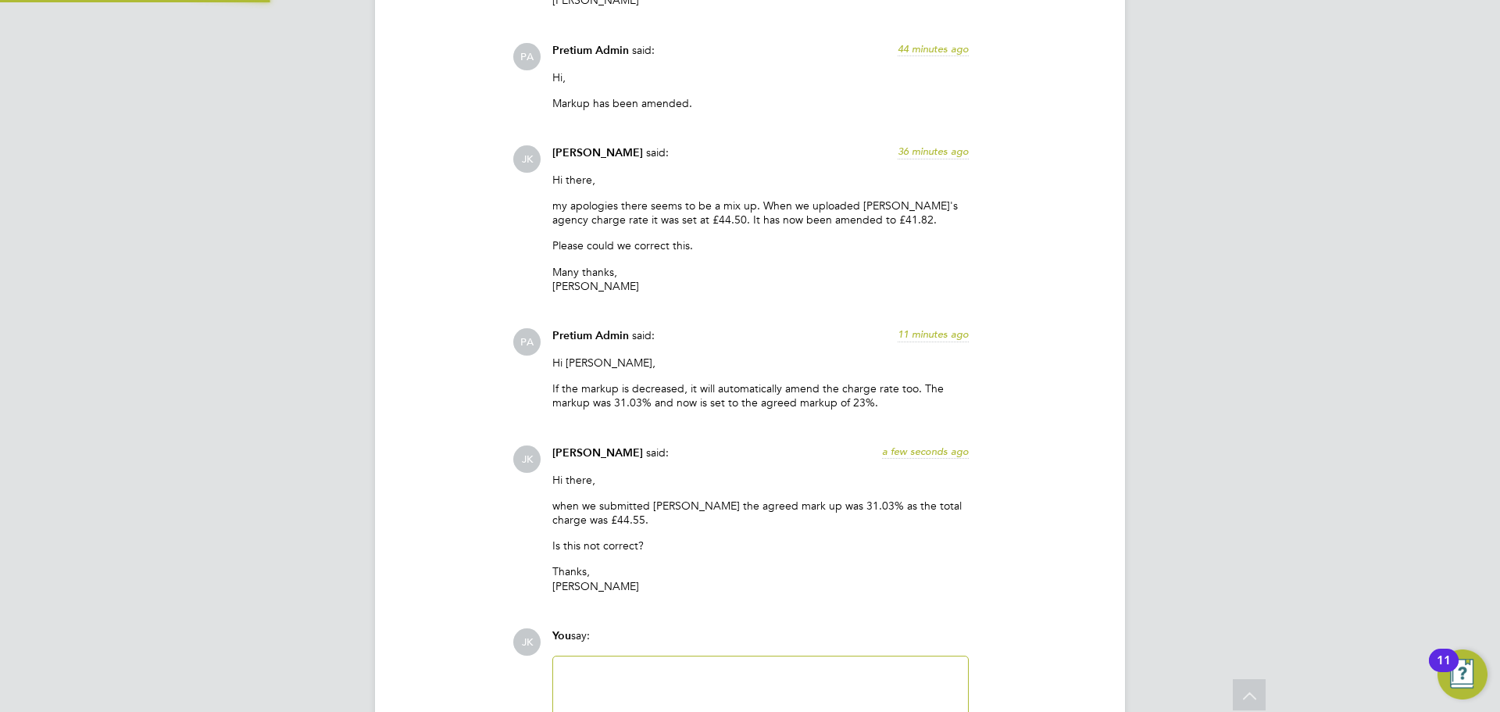
scroll to position [2562, 0]
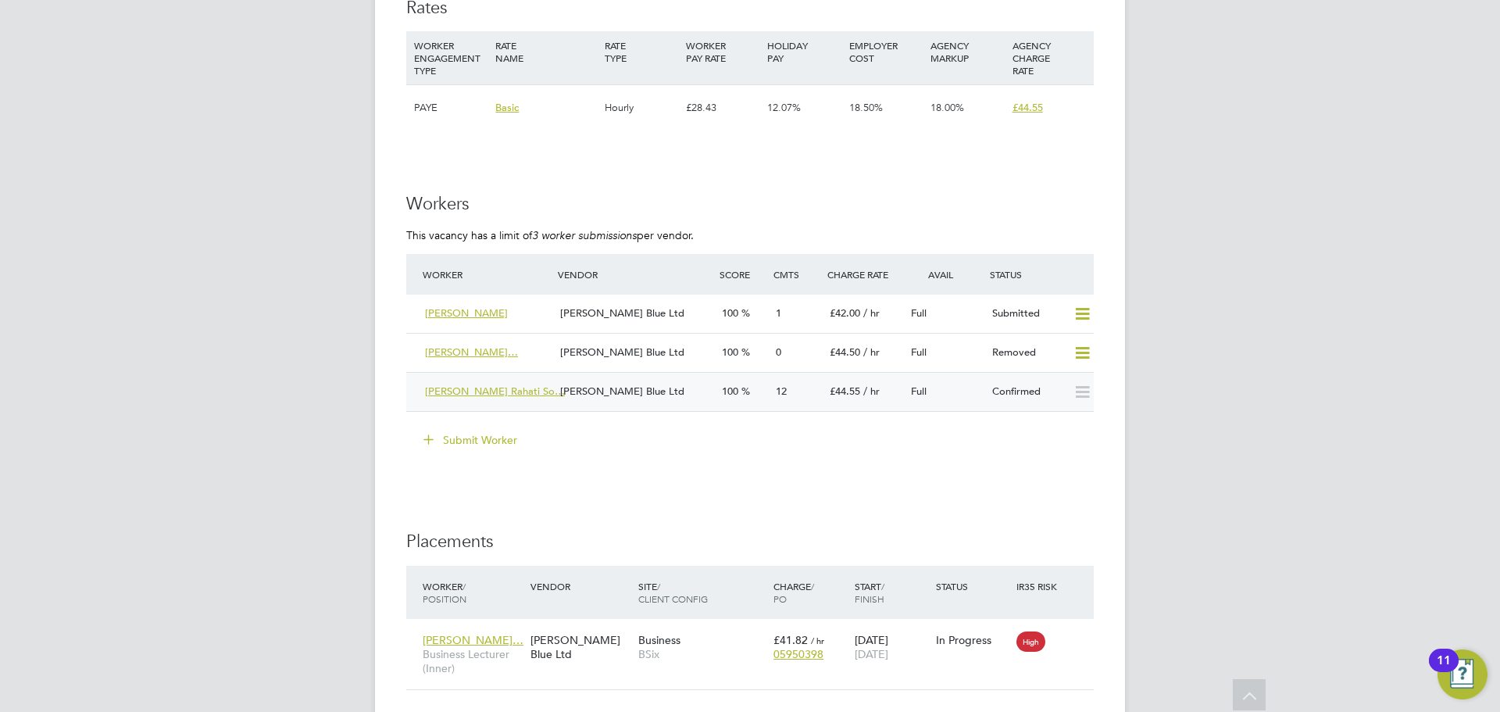
scroll to position [1797, 0]
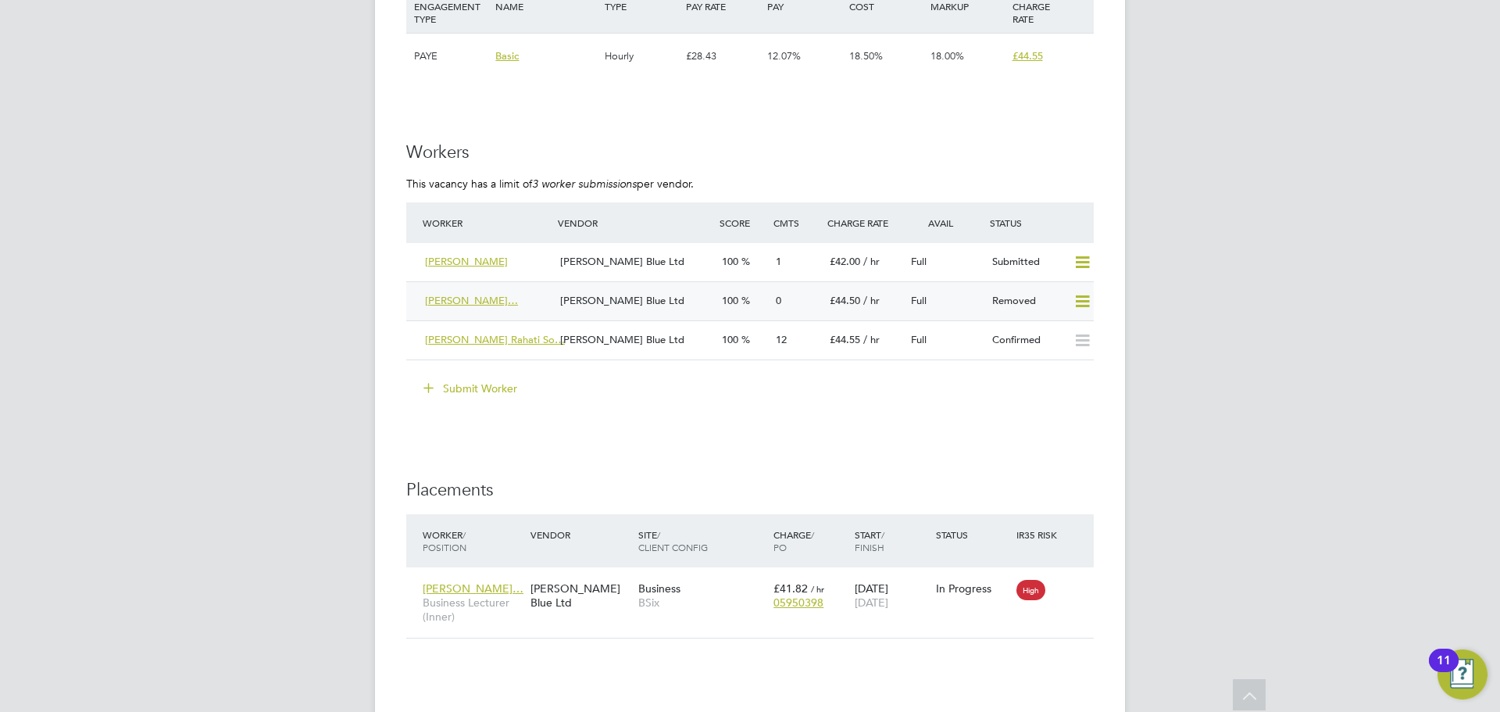
click at [509, 294] on span "Moses Taruvinga Ching…" at bounding box center [471, 300] width 93 height 13
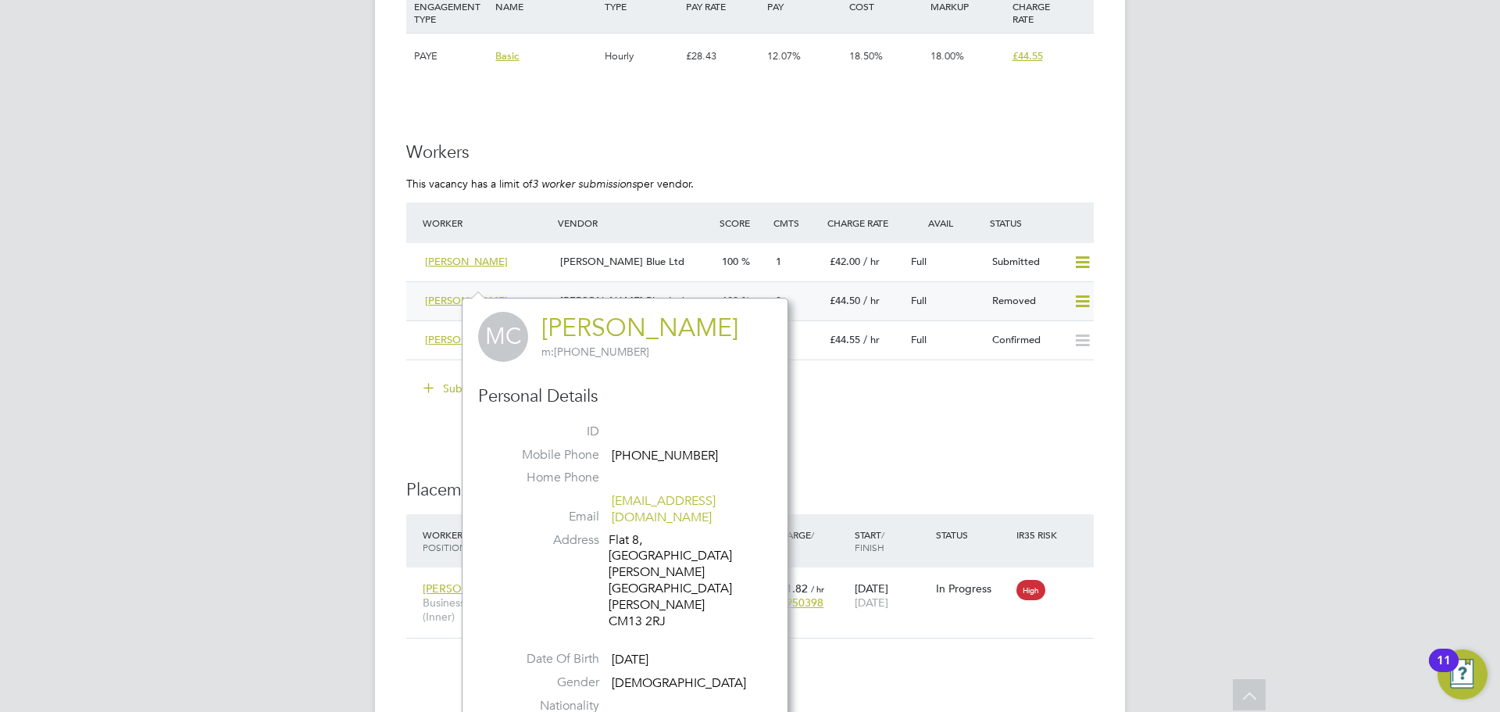
click at [651, 288] on div "[PERSON_NAME] Blue Ltd" at bounding box center [635, 301] width 162 height 26
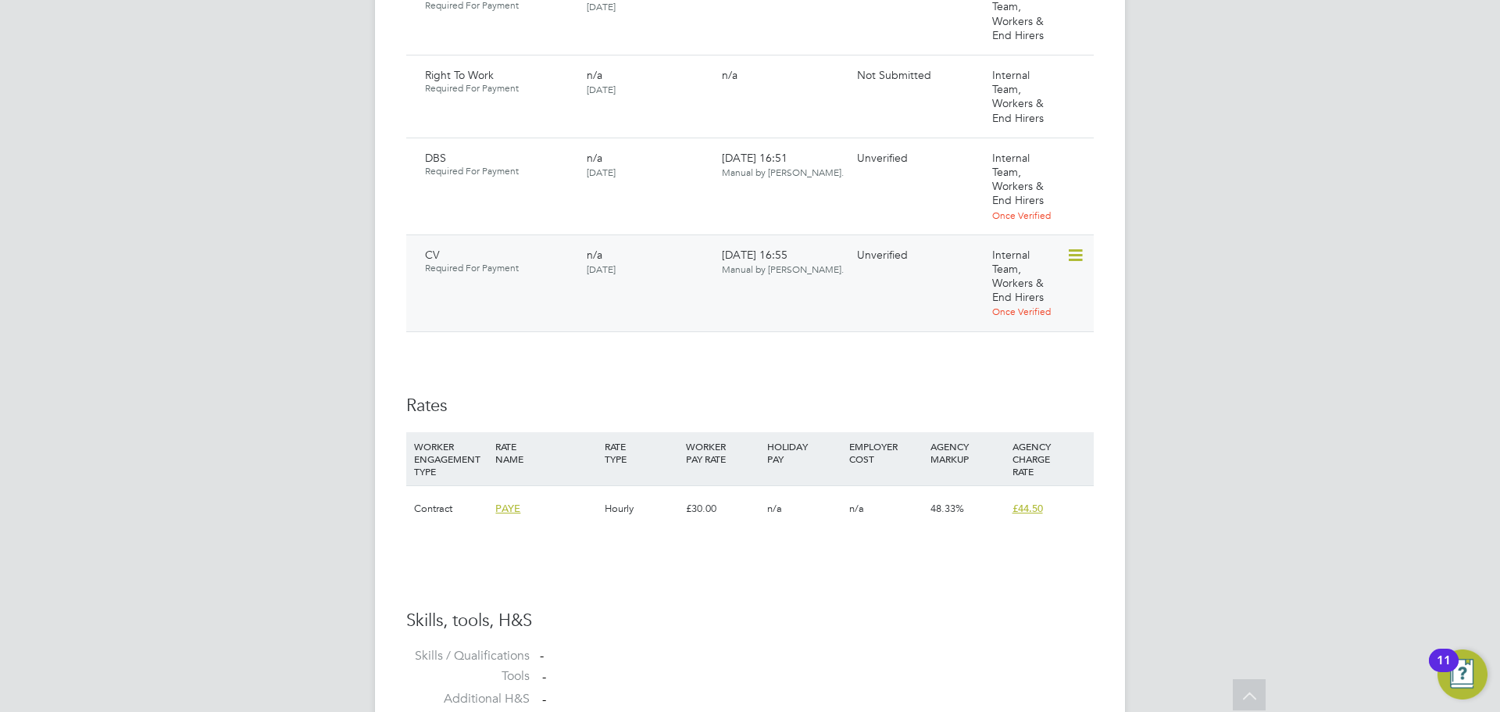
scroll to position [1016, 0]
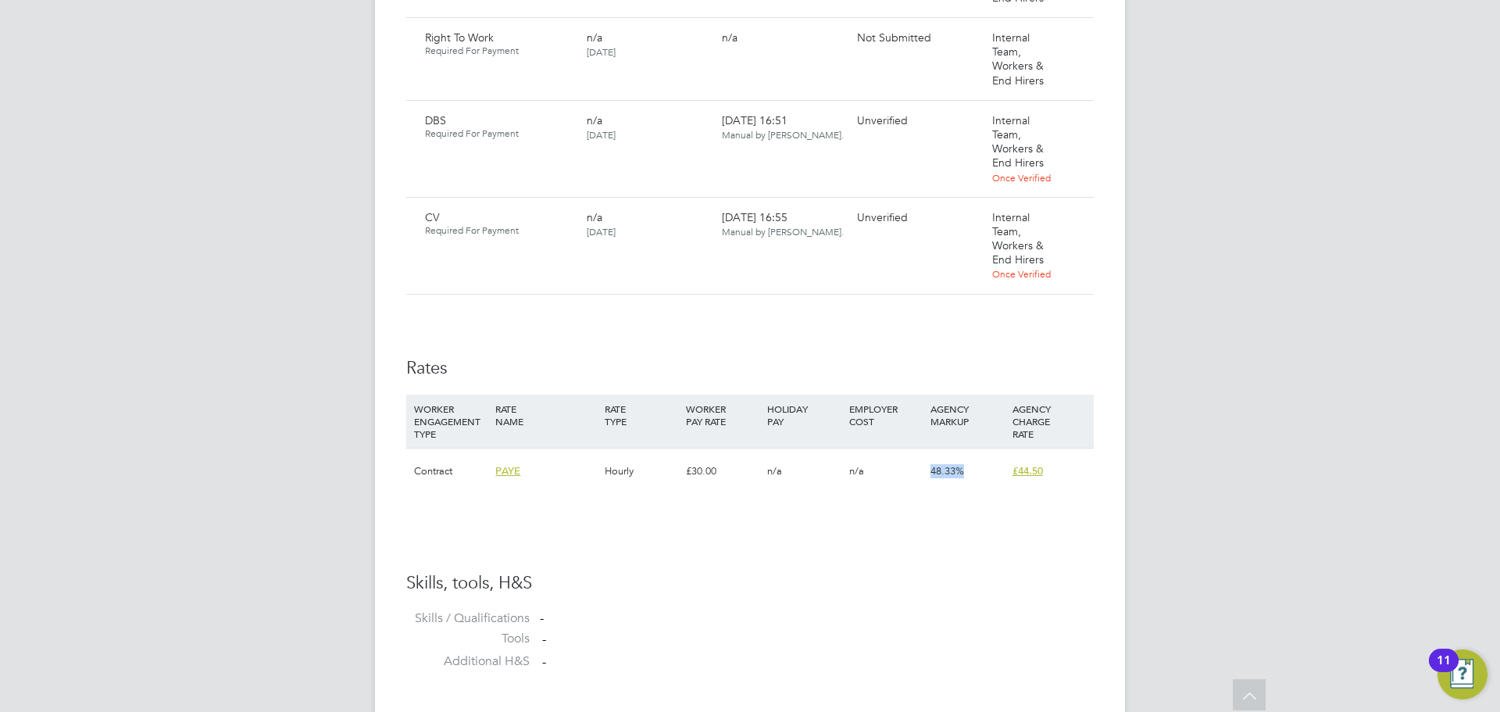
drag, startPoint x: 932, startPoint y: 472, endPoint x: 972, endPoint y: 471, distance: 39.9
click at [972, 471] on div "48.33%" at bounding box center [967, 470] width 81 height 45
click at [971, 478] on div "48.33%" at bounding box center [967, 470] width 81 height 45
drag, startPoint x: 927, startPoint y: 469, endPoint x: 969, endPoint y: 475, distance: 41.9
click at [973, 476] on div "48.33%" at bounding box center [967, 470] width 81 height 45
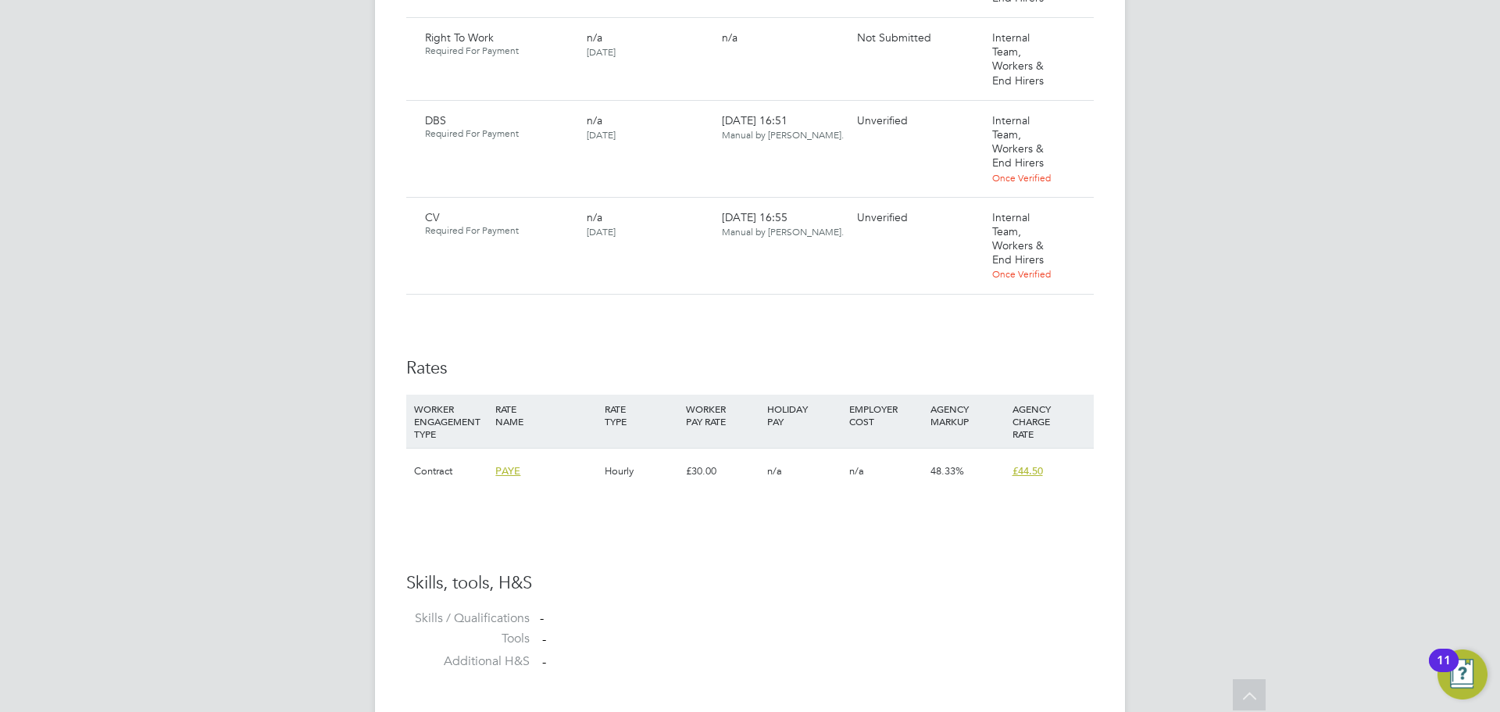
click at [957, 498] on li "WORKER ENGAGEMENT TYPE RATE NAME RATE TYPE WORKER PAY RATE HOLIDAY PAY EMPLOYER…" at bounding box center [749, 452] width 687 height 115
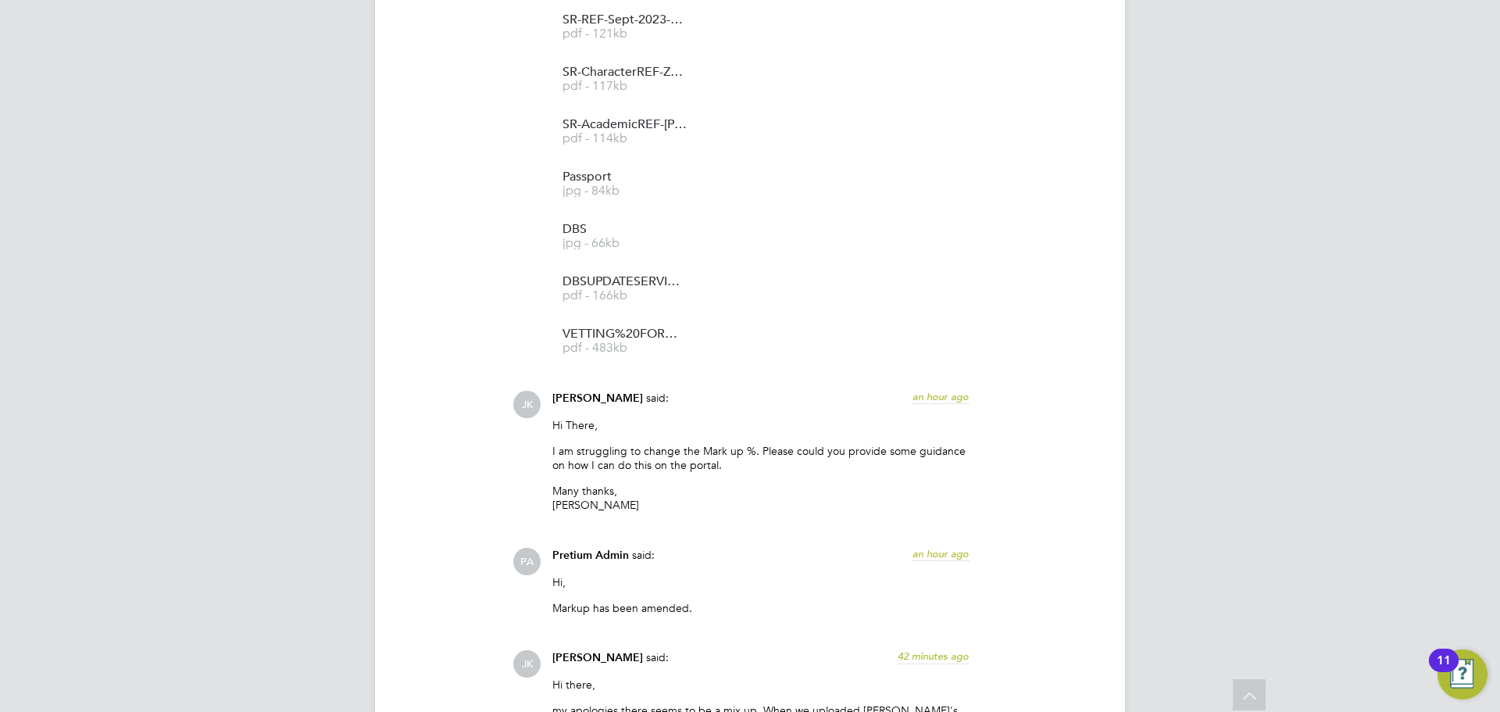
drag, startPoint x: 435, startPoint y: 395, endPoint x: 444, endPoint y: 404, distance: 12.7
click at [435, 395] on div "Operational Instructions & Comments (9) FO [PERSON_NAME] said: a day ago Hi [PE…" at bounding box center [749, 478] width 687 height 2038
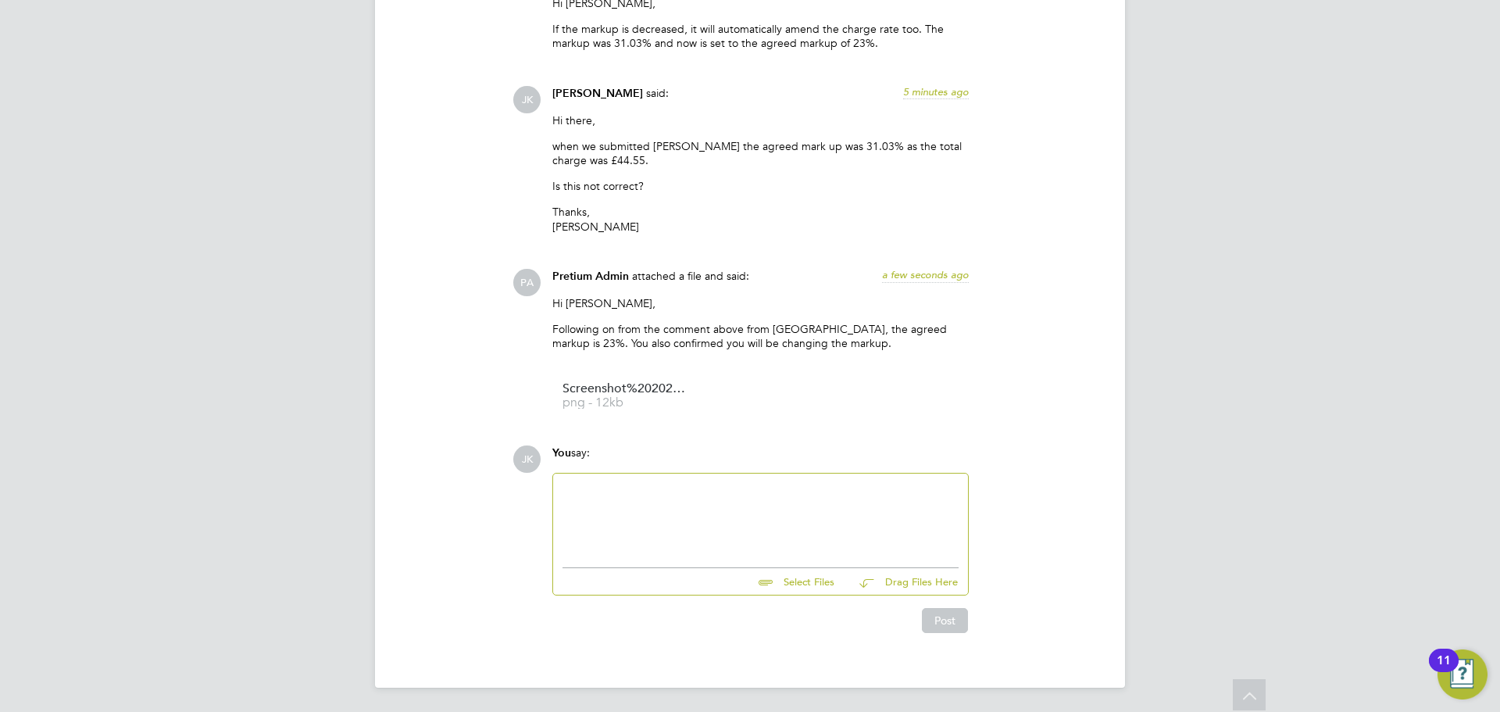
scroll to position [2740, 0]
click at [626, 405] on span "png - 12kb" at bounding box center [624, 402] width 125 height 12
click at [653, 506] on div at bounding box center [760, 515] width 396 height 67
click at [597, 402] on span "png - 12kb" at bounding box center [624, 402] width 125 height 12
click at [620, 388] on span "Screenshot%202025-09-02%20145911" at bounding box center [624, 388] width 125 height 12
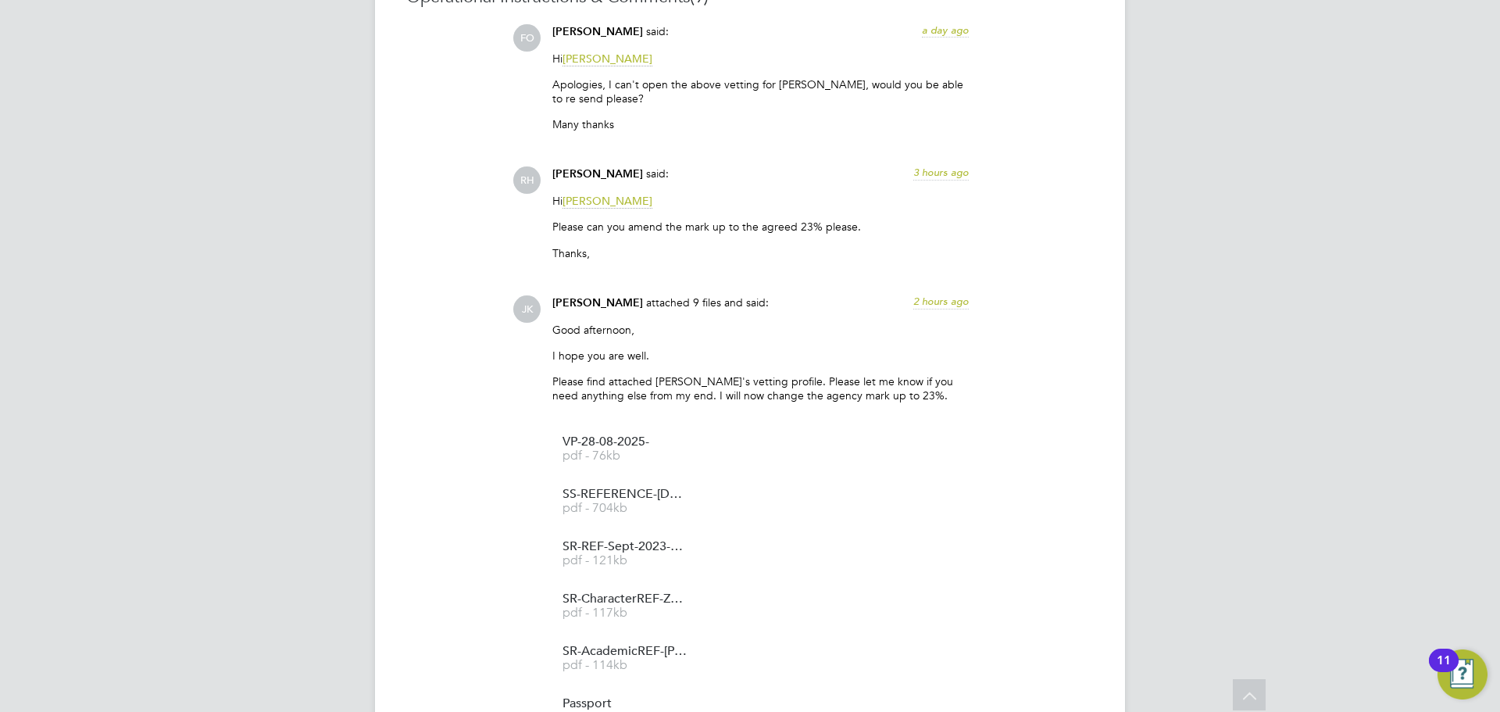
scroll to position [1412, 0]
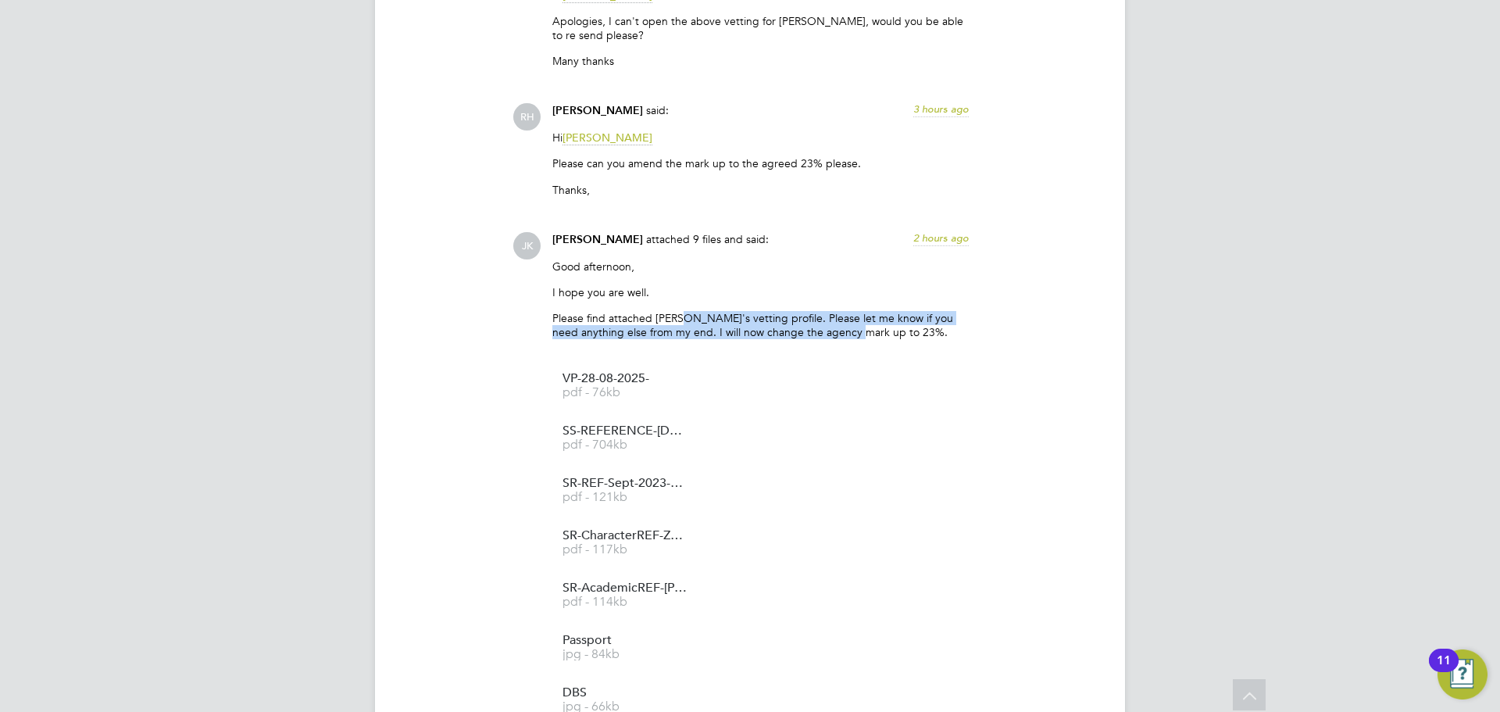
drag, startPoint x: 683, startPoint y: 323, endPoint x: 885, endPoint y: 334, distance: 202.7
click at [882, 334] on p "Please find attached [PERSON_NAME]'s vetting profile. Please let me know if you…" at bounding box center [760, 325] width 416 height 28
click at [942, 343] on div "Good afternoon, I hope you are well. Please find attached [PERSON_NAME]'s vetti…" at bounding box center [760, 305] width 416 height 92
drag, startPoint x: 929, startPoint y: 334, endPoint x: 823, endPoint y: 338, distance: 105.6
click at [797, 334] on p "Please find attached [PERSON_NAME]'s vetting profile. Please let me know if you…" at bounding box center [760, 325] width 416 height 28
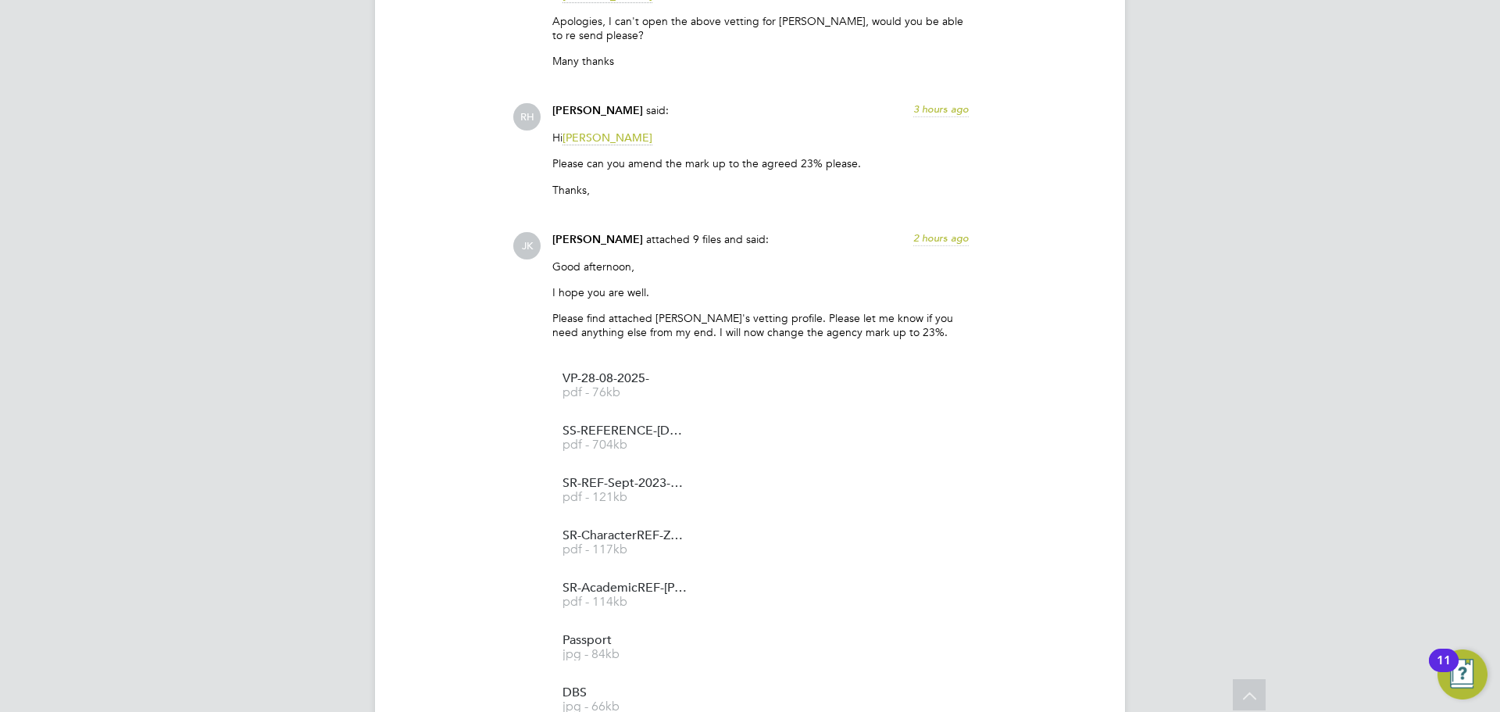
click at [1186, 283] on div "[PERSON_NAME] [PERSON_NAME] Notifications 3 Applications: Network Team Members …" at bounding box center [750, 313] width 1500 height 3451
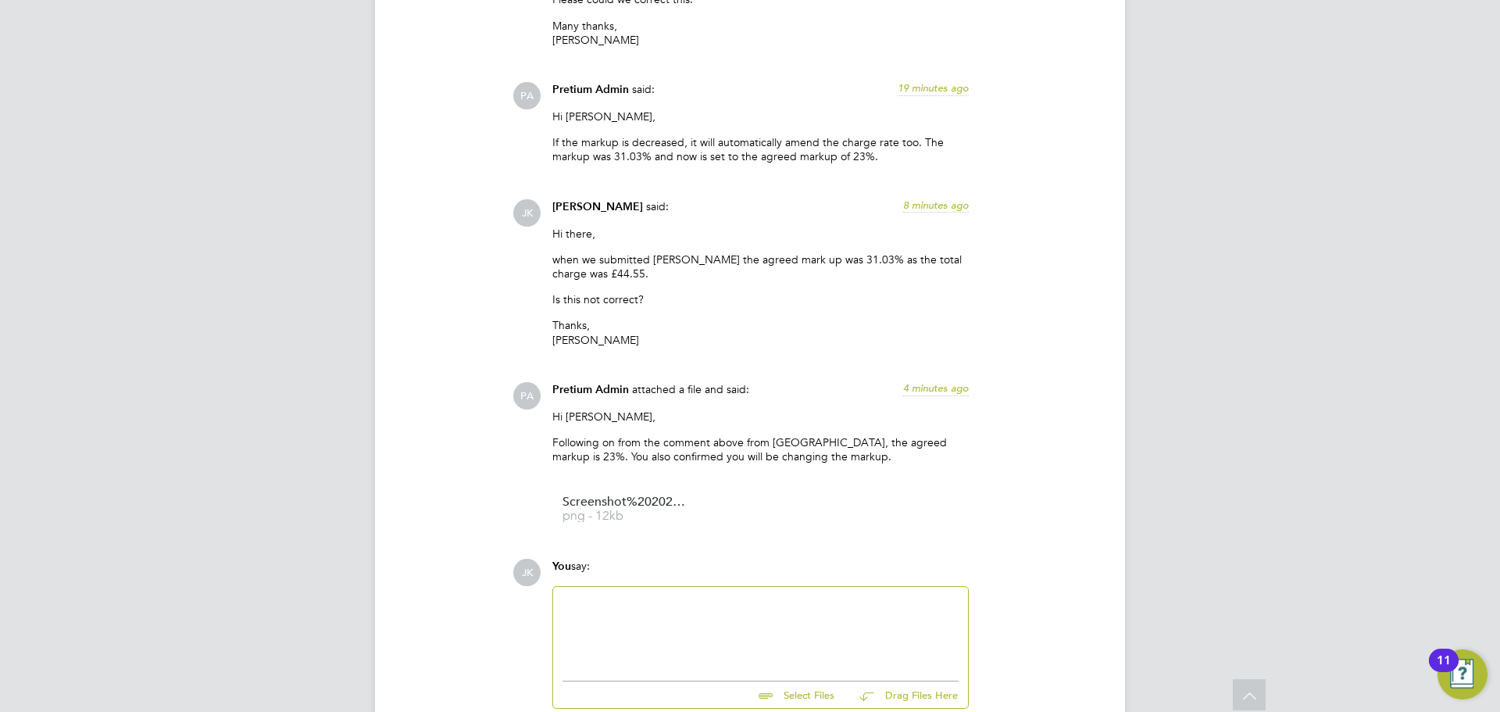
scroll to position [2740, 0]
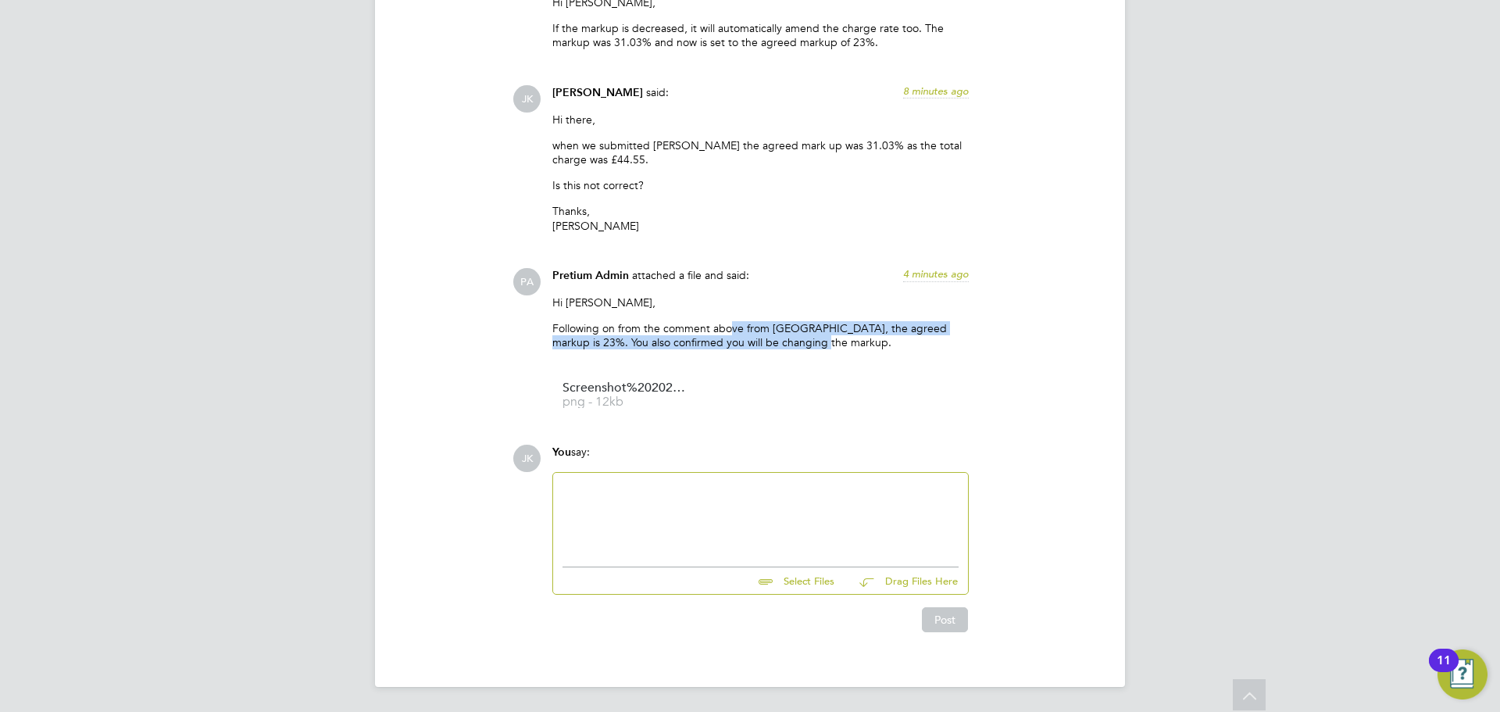
drag, startPoint x: 732, startPoint y: 327, endPoint x: 917, endPoint y: 335, distance: 185.3
click at [916, 335] on p "Following on from the comment above from [GEOGRAPHIC_DATA], the agreed markup i…" at bounding box center [760, 335] width 416 height 28
drag, startPoint x: 850, startPoint y: 334, endPoint x: 824, endPoint y: 338, distance: 26.2
click at [849, 334] on p "Following on from the comment above from [GEOGRAPHIC_DATA], the agreed markup i…" at bounding box center [760, 335] width 416 height 28
click at [809, 334] on p "Following on from the comment above from [GEOGRAPHIC_DATA], the agreed markup i…" at bounding box center [760, 335] width 416 height 28
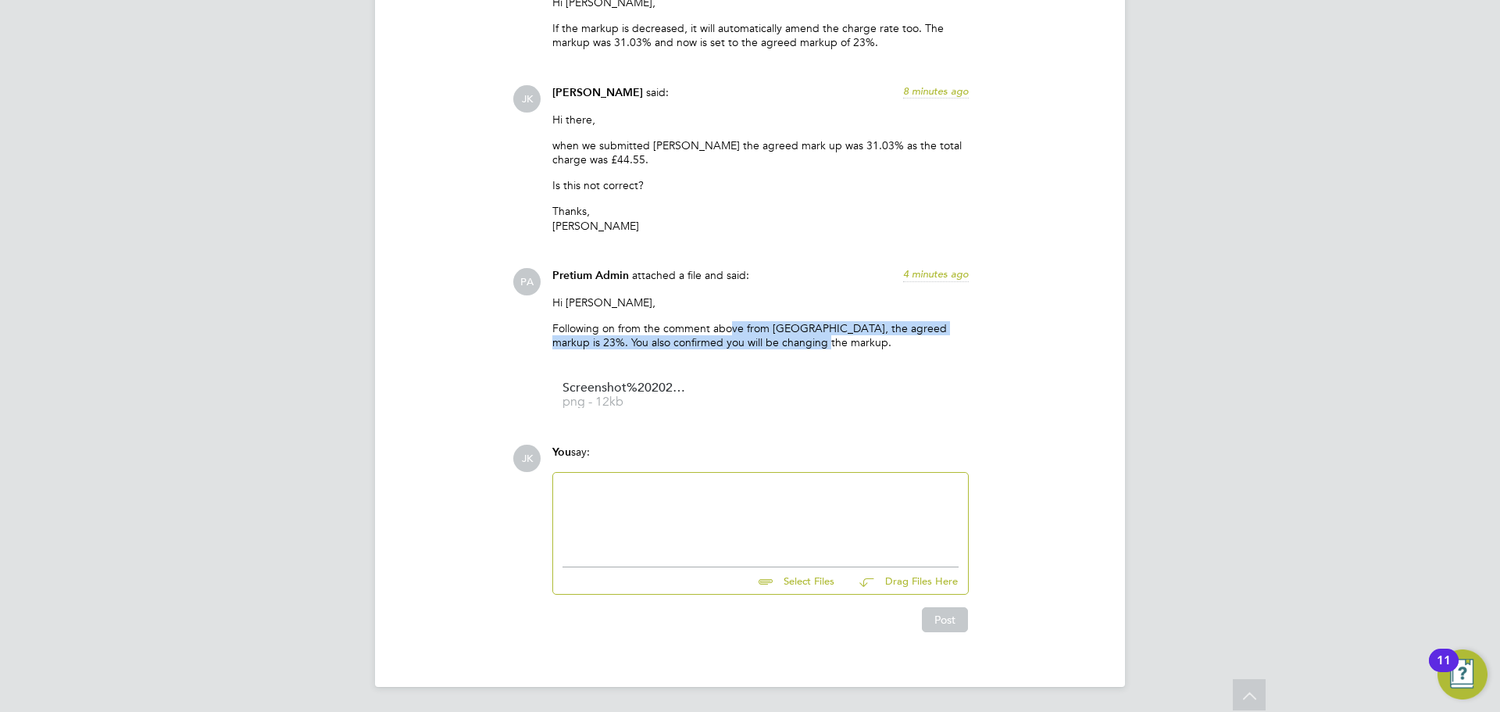
click at [824, 356] on div "Hi [PERSON_NAME], Following on from the comment above from Rufena, the agreed m…" at bounding box center [760, 328] width 416 height 66
click at [862, 277] on div "Pretium Admin attached a file and said: 4 minutes ago" at bounding box center [760, 281] width 416 height 27
drag, startPoint x: 616, startPoint y: 337, endPoint x: 702, endPoint y: 359, distance: 87.7
click at [812, 343] on p "Following on from the comment above from [GEOGRAPHIC_DATA], the agreed markup i…" at bounding box center [760, 335] width 416 height 28
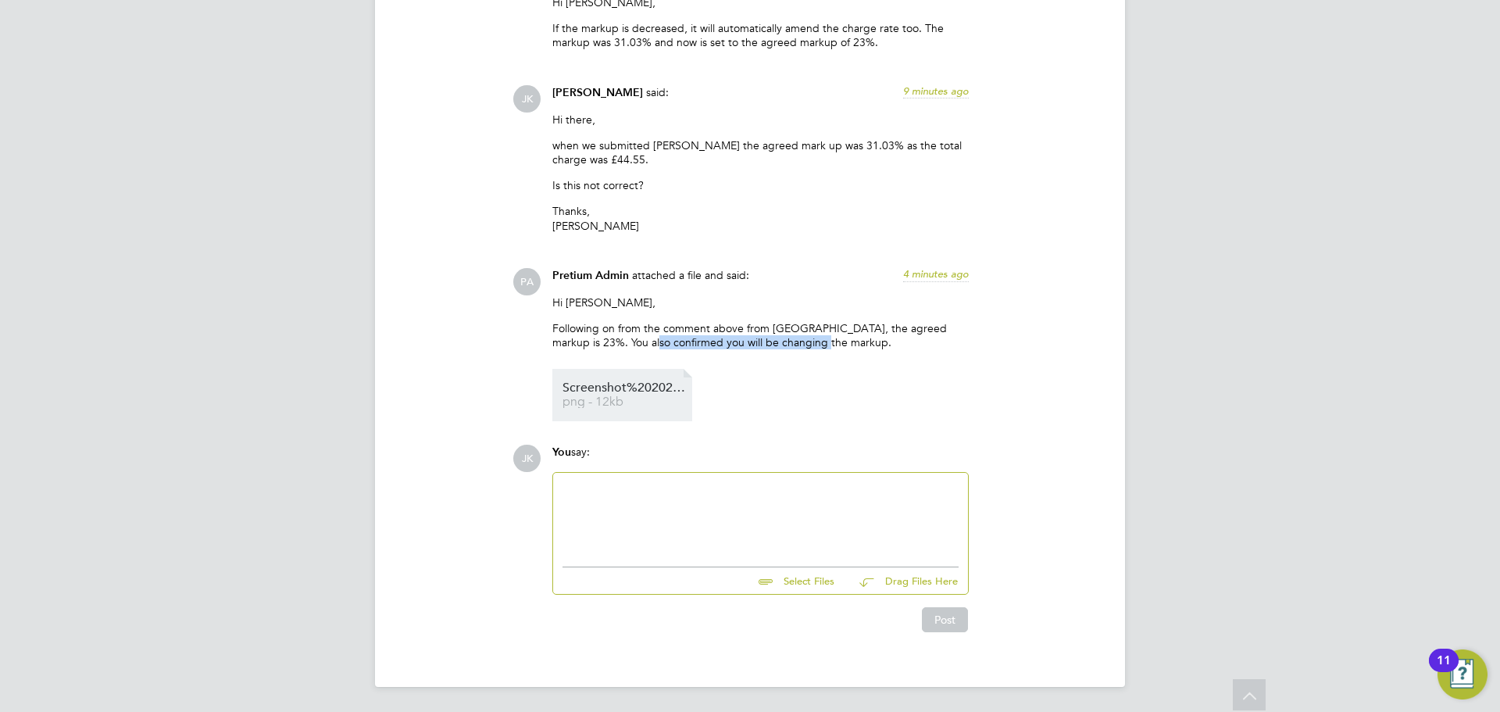
click at [611, 386] on span "Screenshot%202025-09-02%20145911" at bounding box center [624, 388] width 125 height 12
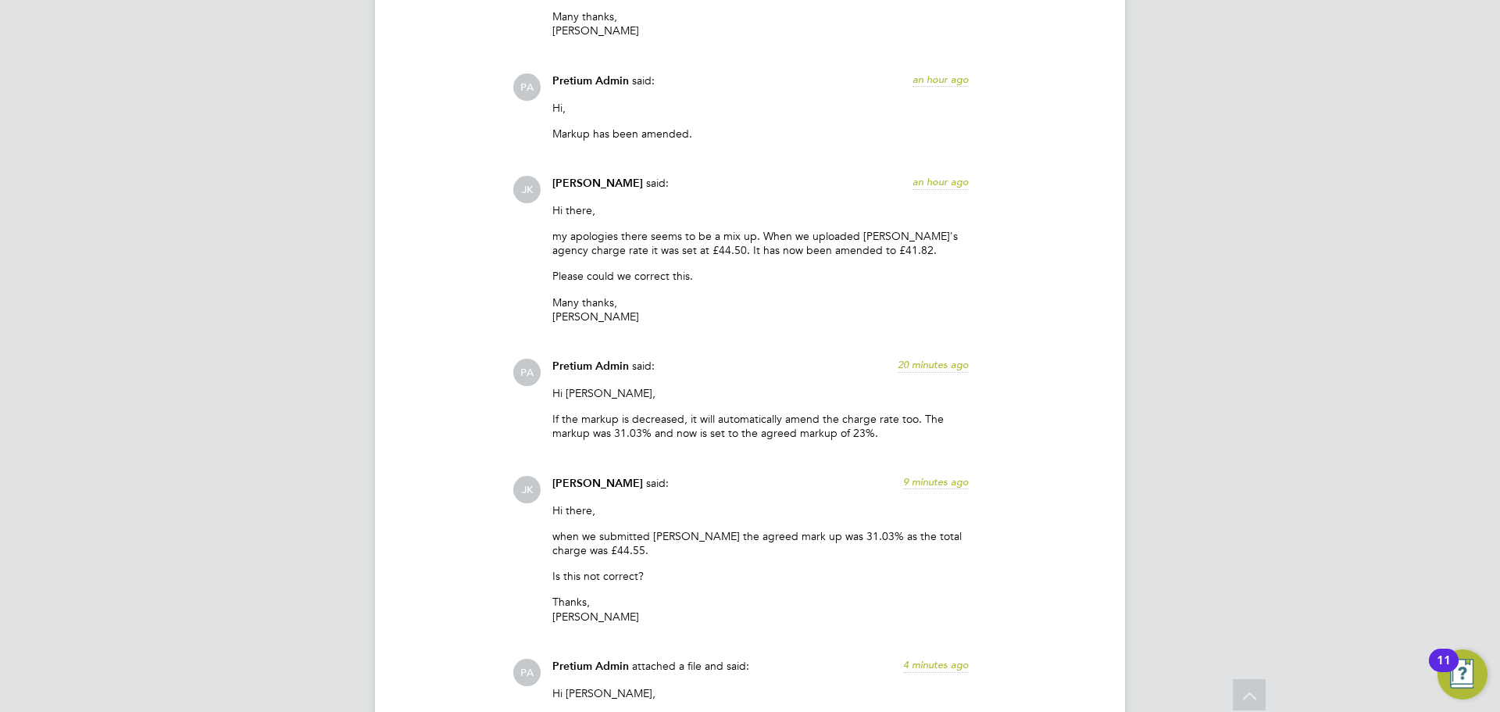
drag, startPoint x: 1305, startPoint y: 235, endPoint x: 1302, endPoint y: 422, distance: 186.7
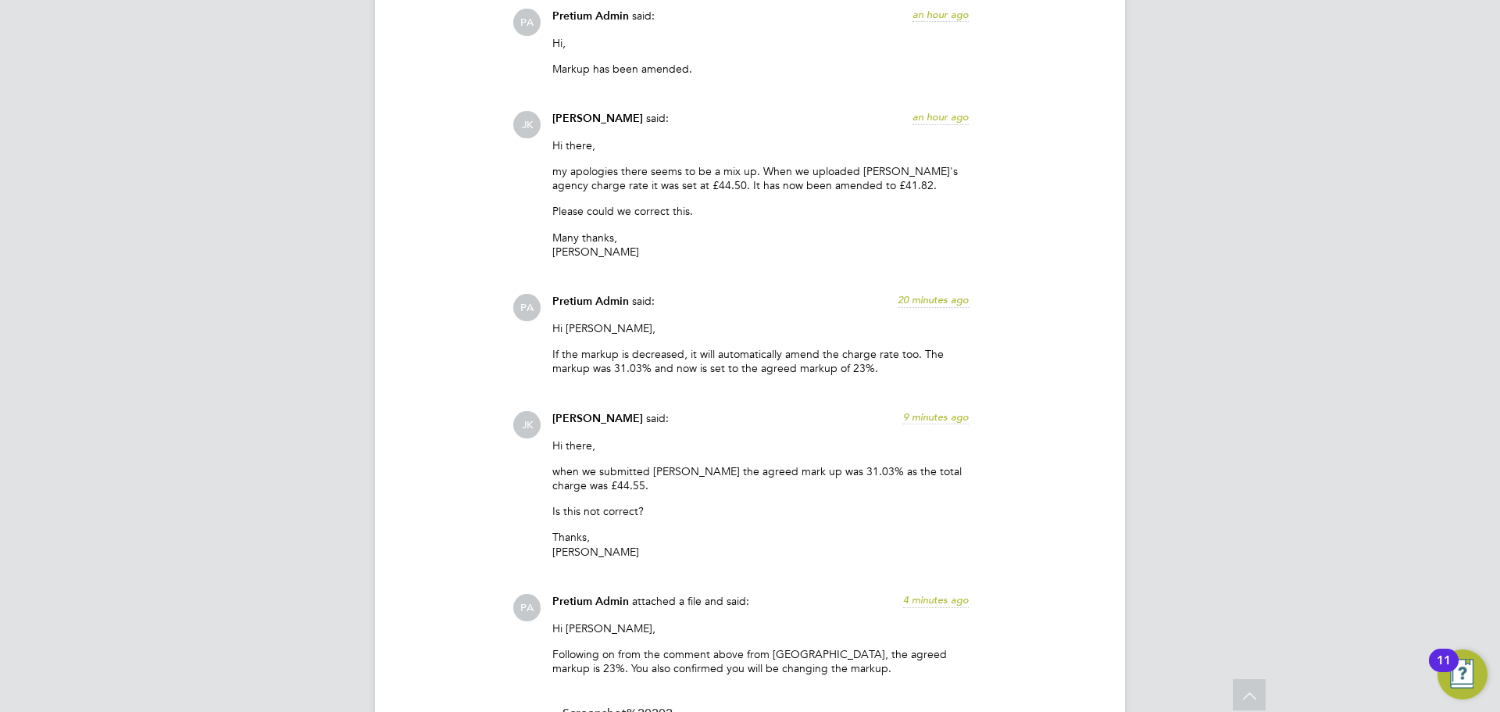
drag, startPoint x: 1294, startPoint y: 420, endPoint x: 1323, endPoint y: 554, distance: 136.8
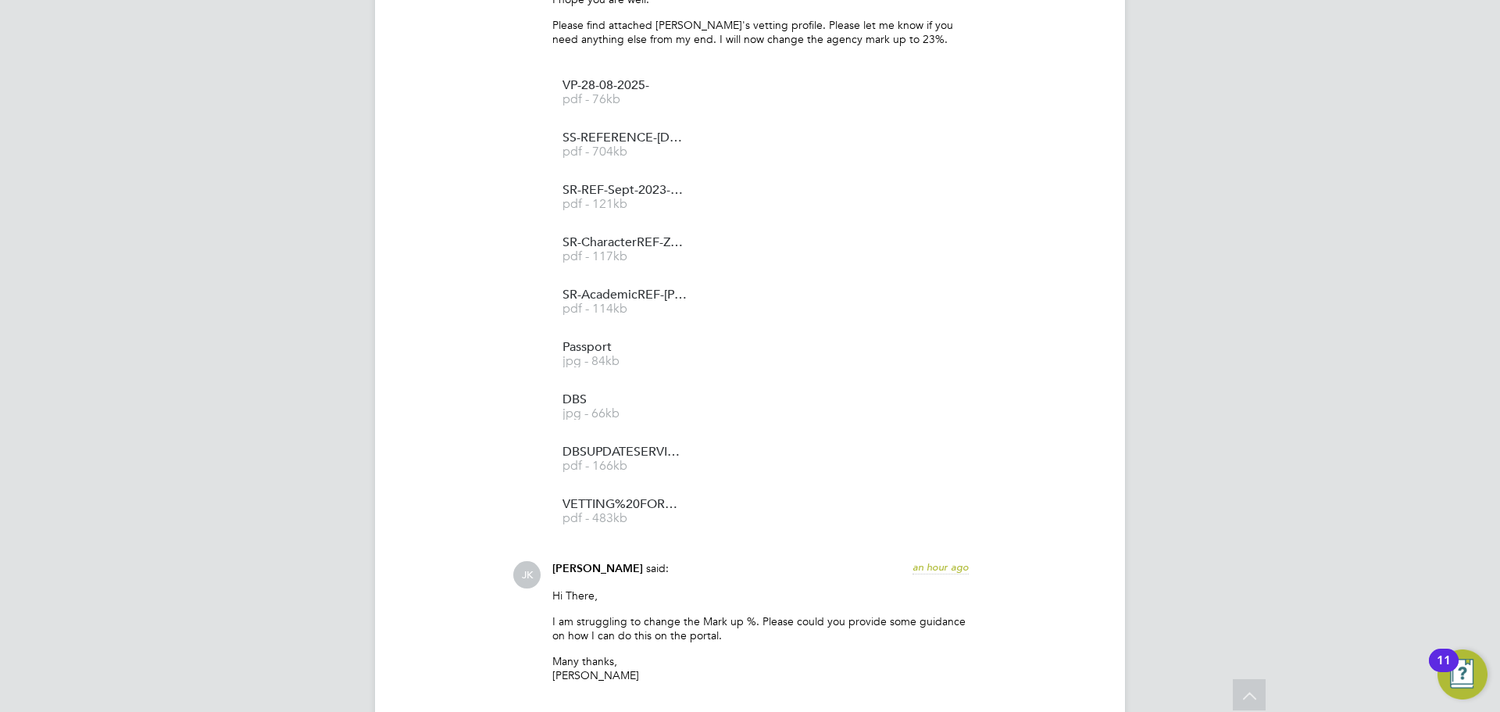
drag, startPoint x: 1210, startPoint y: 664, endPoint x: 1232, endPoint y: 695, distance: 38.1
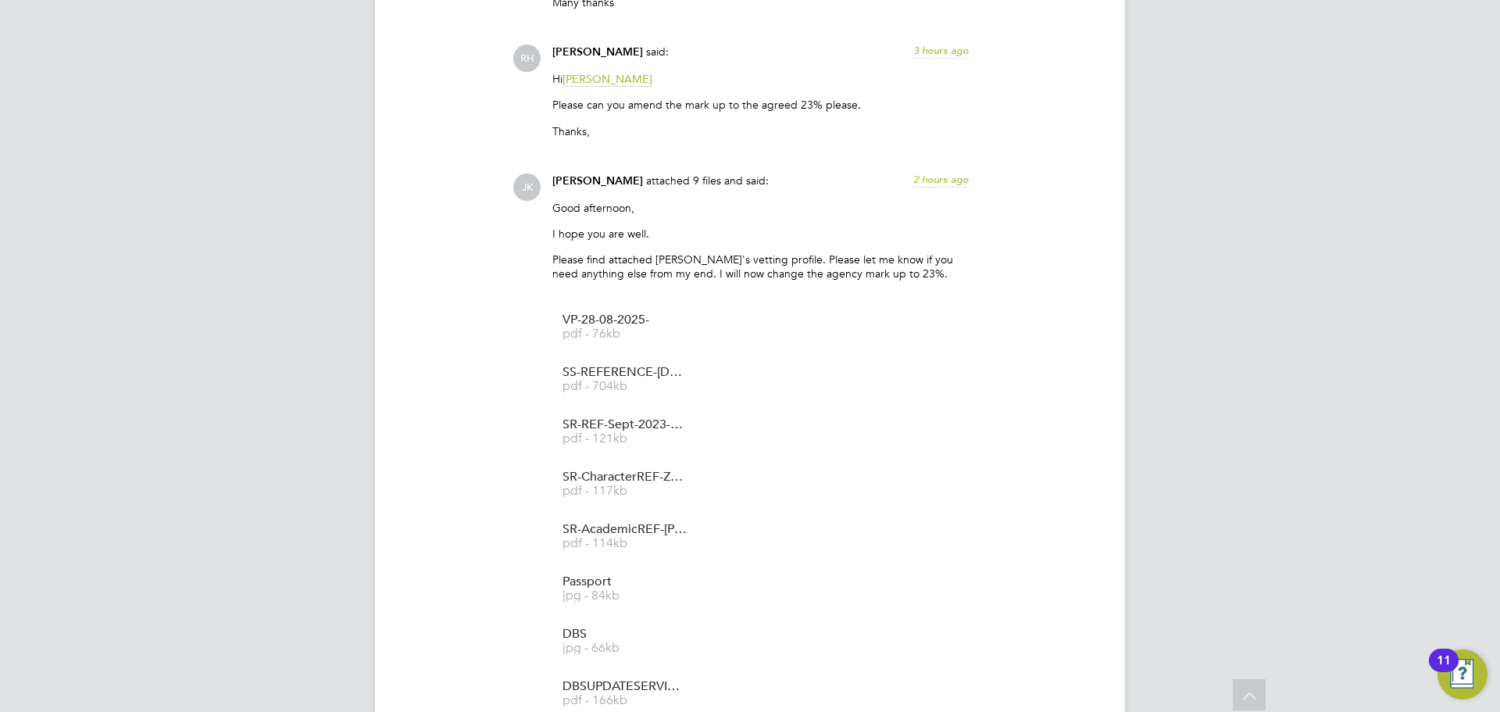
drag, startPoint x: 1269, startPoint y: 373, endPoint x: 1334, endPoint y: 335, distance: 75.6
click at [1299, 363] on div "[PERSON_NAME] [PERSON_NAME] Notifications 3 Applications: Network Team Members …" at bounding box center [750, 255] width 1500 height 3451
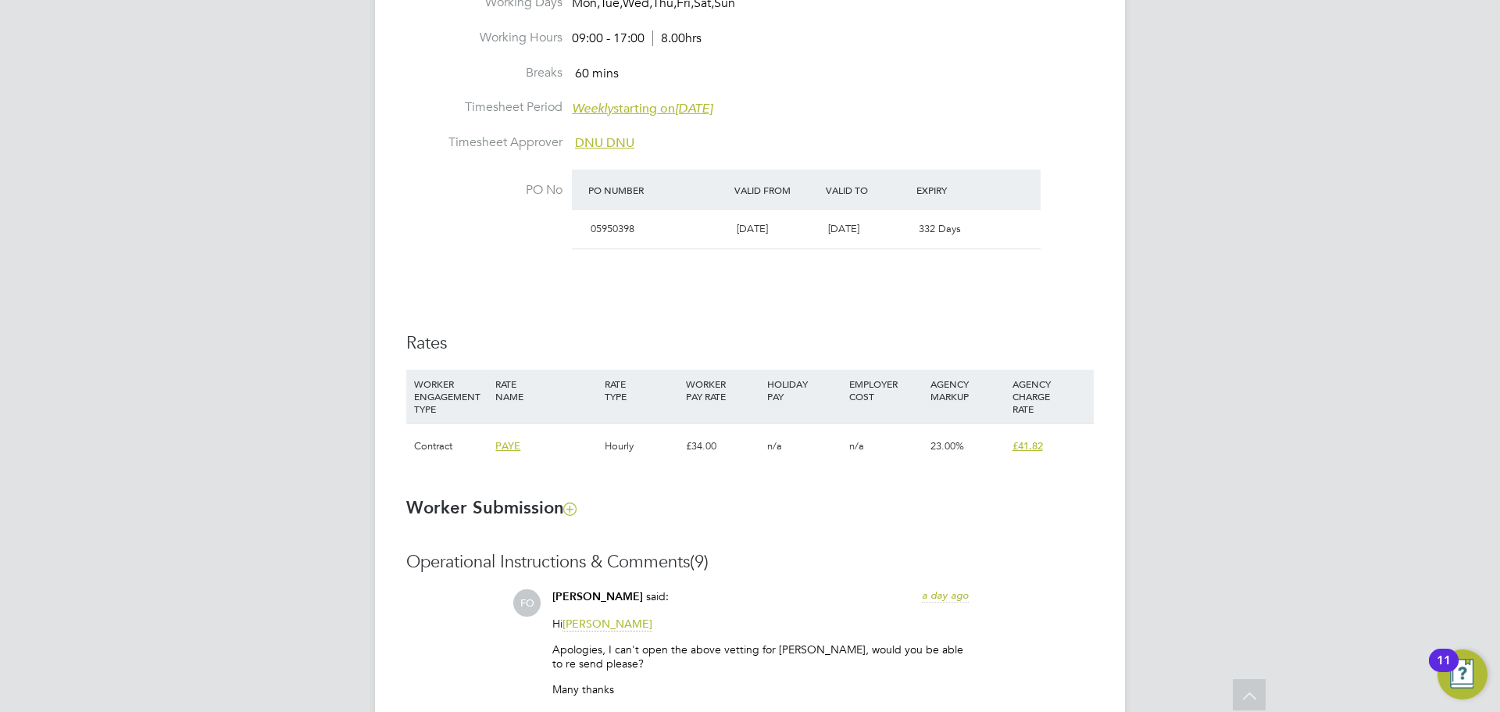
scroll to position [859, 0]
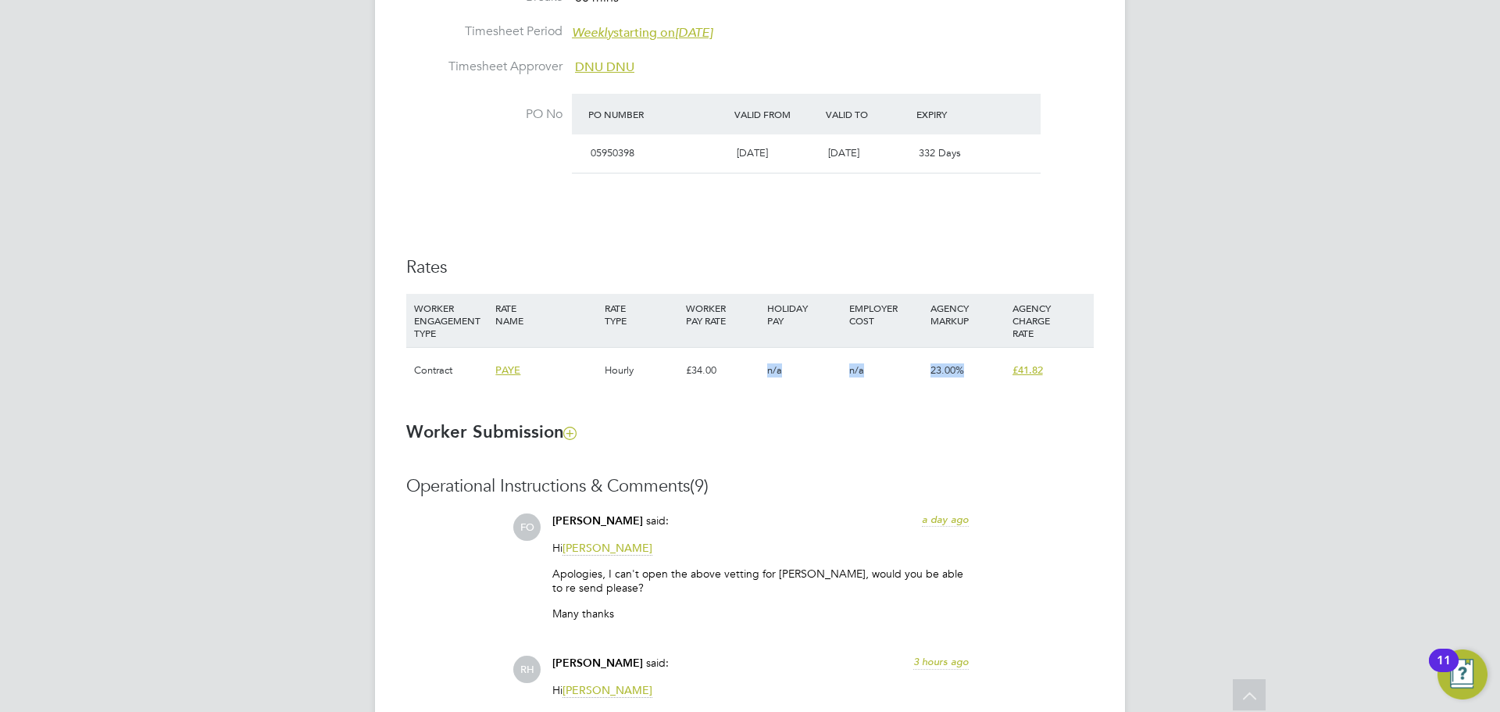
drag, startPoint x: 755, startPoint y: 378, endPoint x: 1061, endPoint y: 371, distance: 306.3
click at [1061, 371] on div "Contract PAYE Hourly £34.00 n/a n/a 23.00% £41.82" at bounding box center [749, 370] width 687 height 46
click at [505, 370] on span "PAYE" at bounding box center [507, 369] width 25 height 13
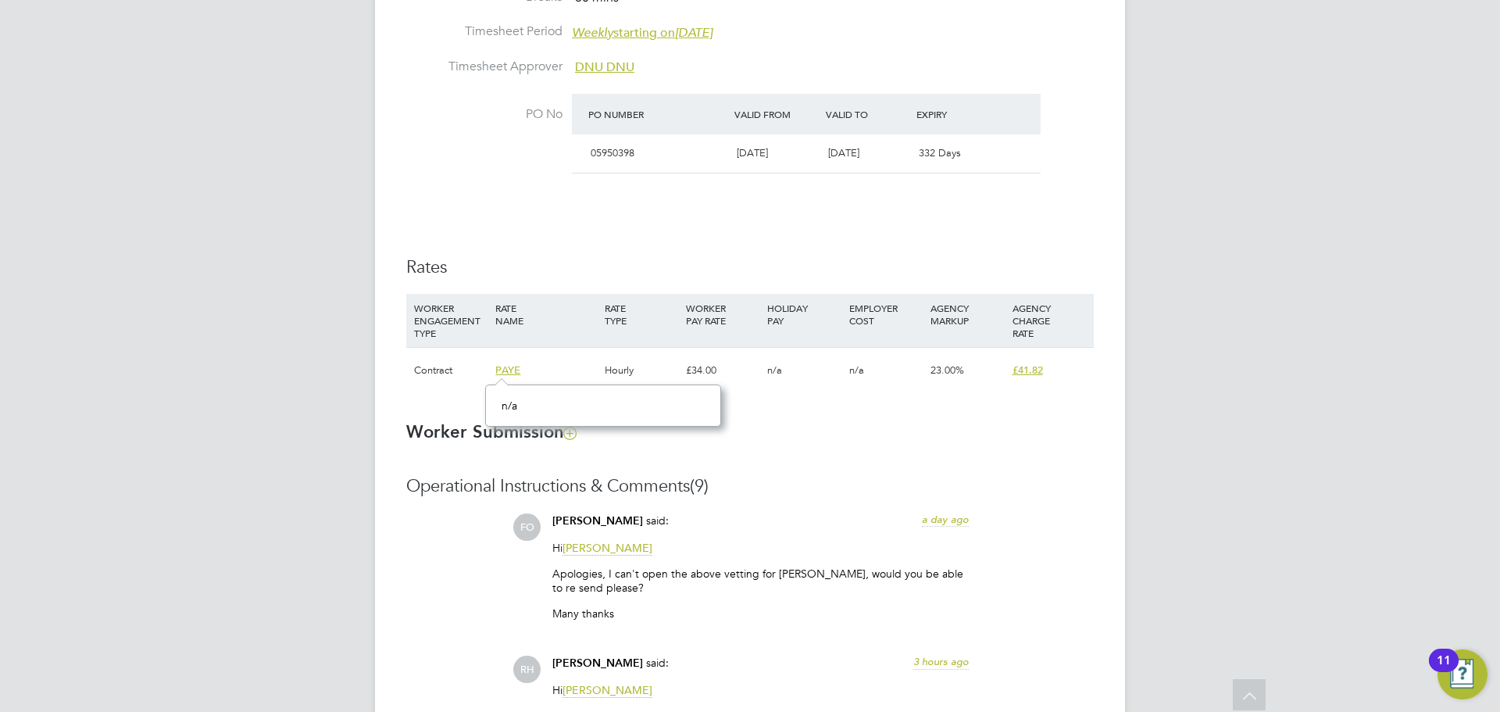
click at [497, 369] on span "PAYE" at bounding box center [507, 369] width 25 height 13
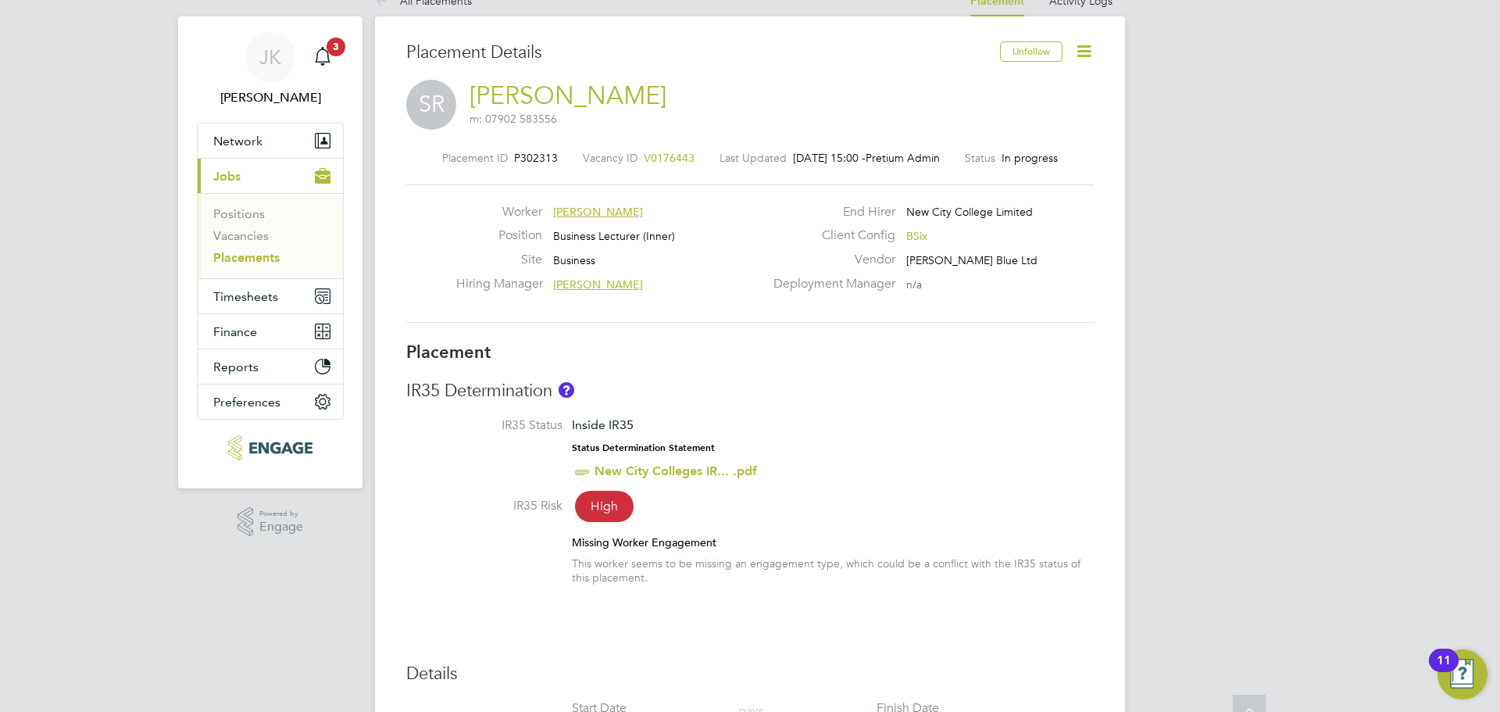
scroll to position [0, 0]
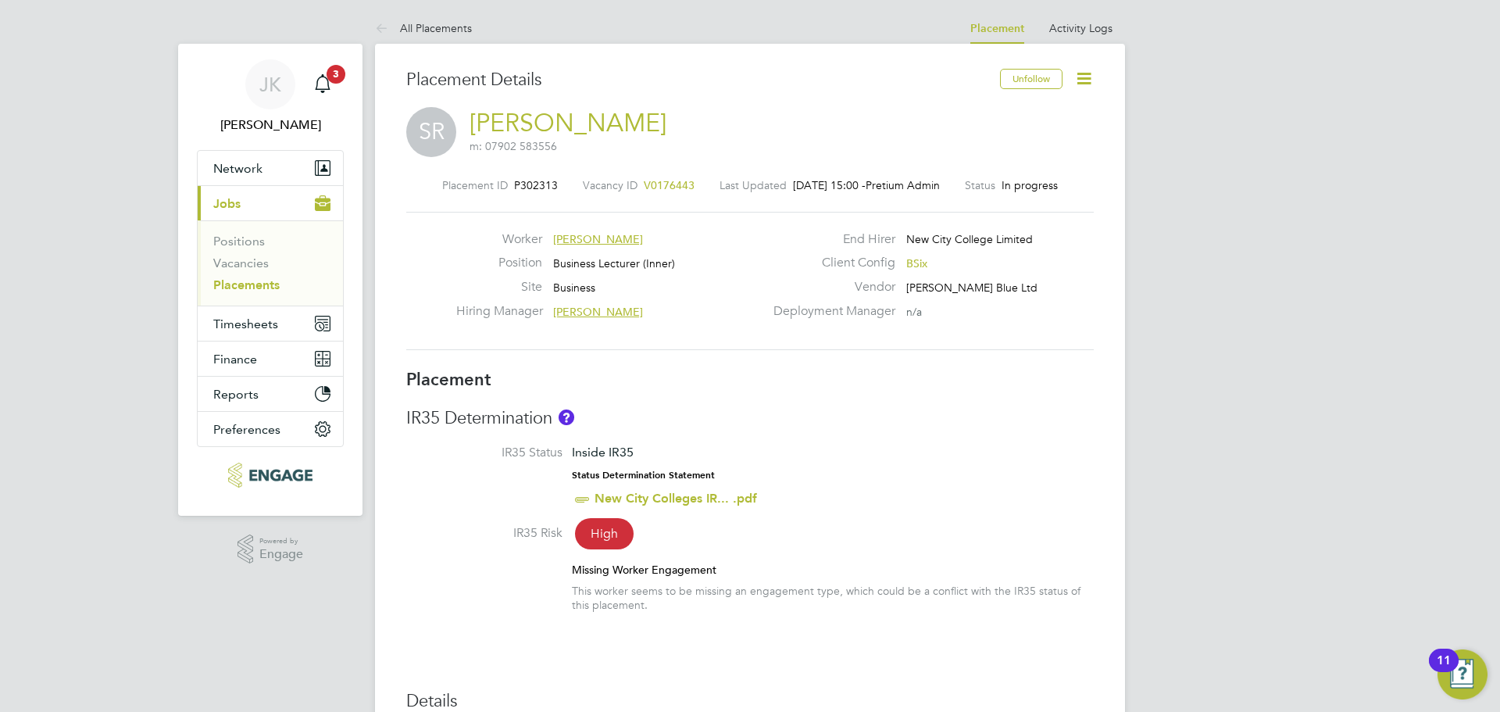
click at [1089, 76] on icon at bounding box center [1084, 79] width 20 height 20
click at [1086, 77] on icon at bounding box center [1084, 79] width 20 height 20
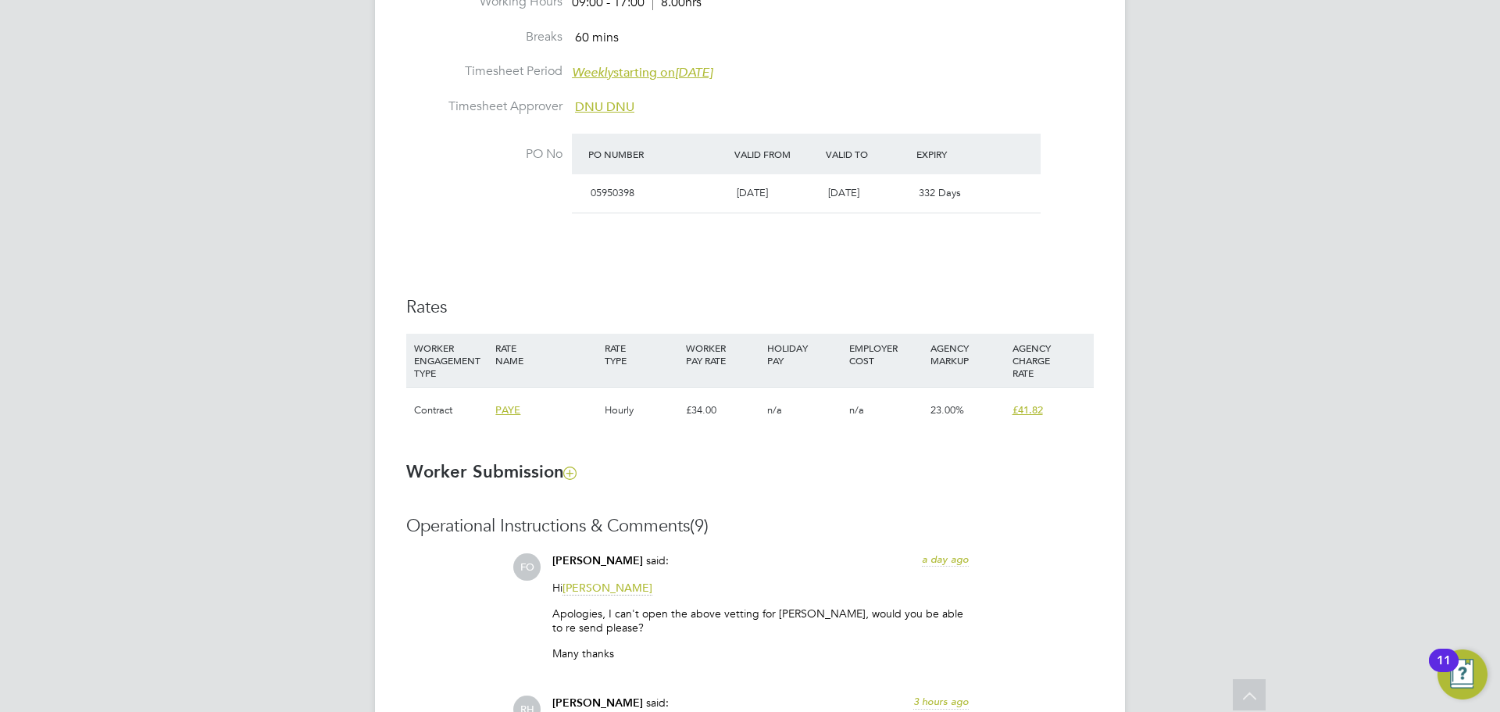
scroll to position [937, 0]
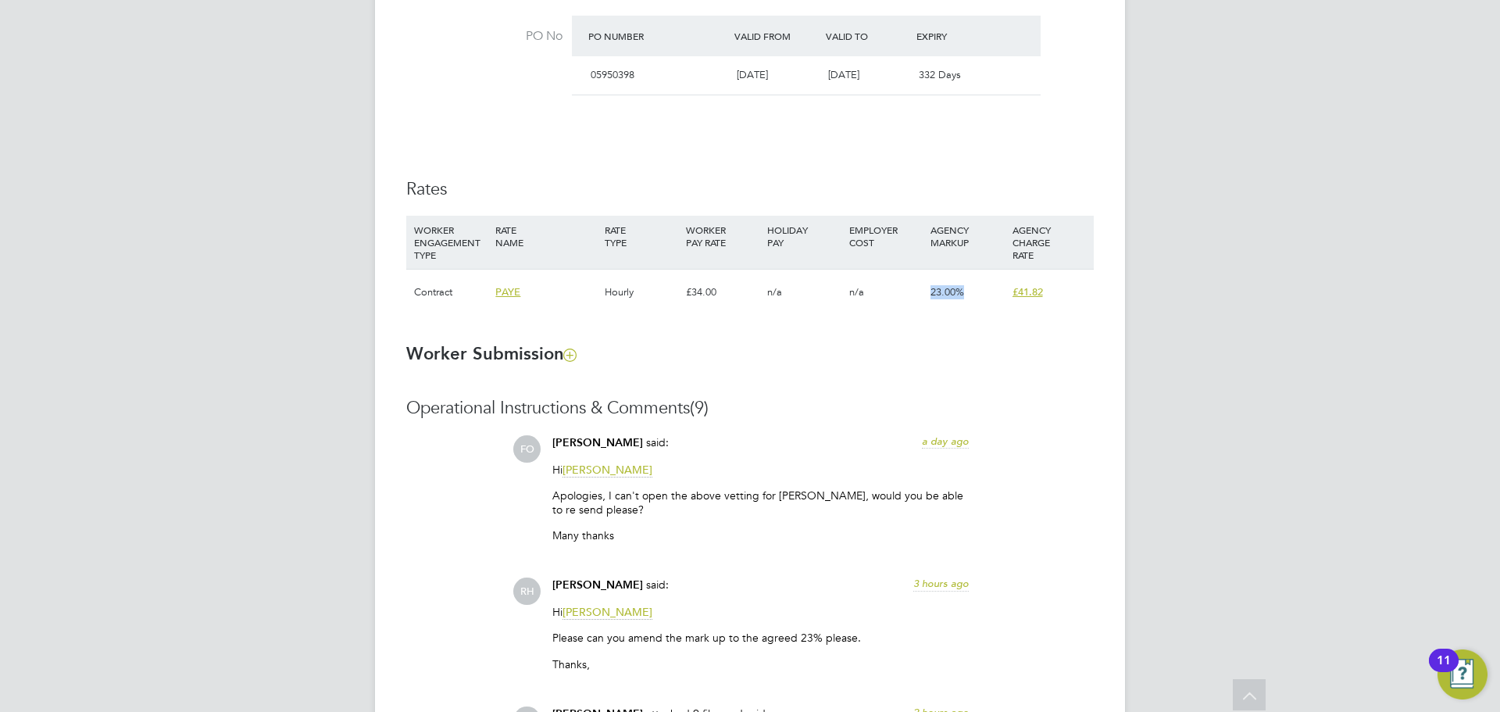
drag, startPoint x: 1105, startPoint y: 295, endPoint x: 919, endPoint y: 297, distance: 185.9
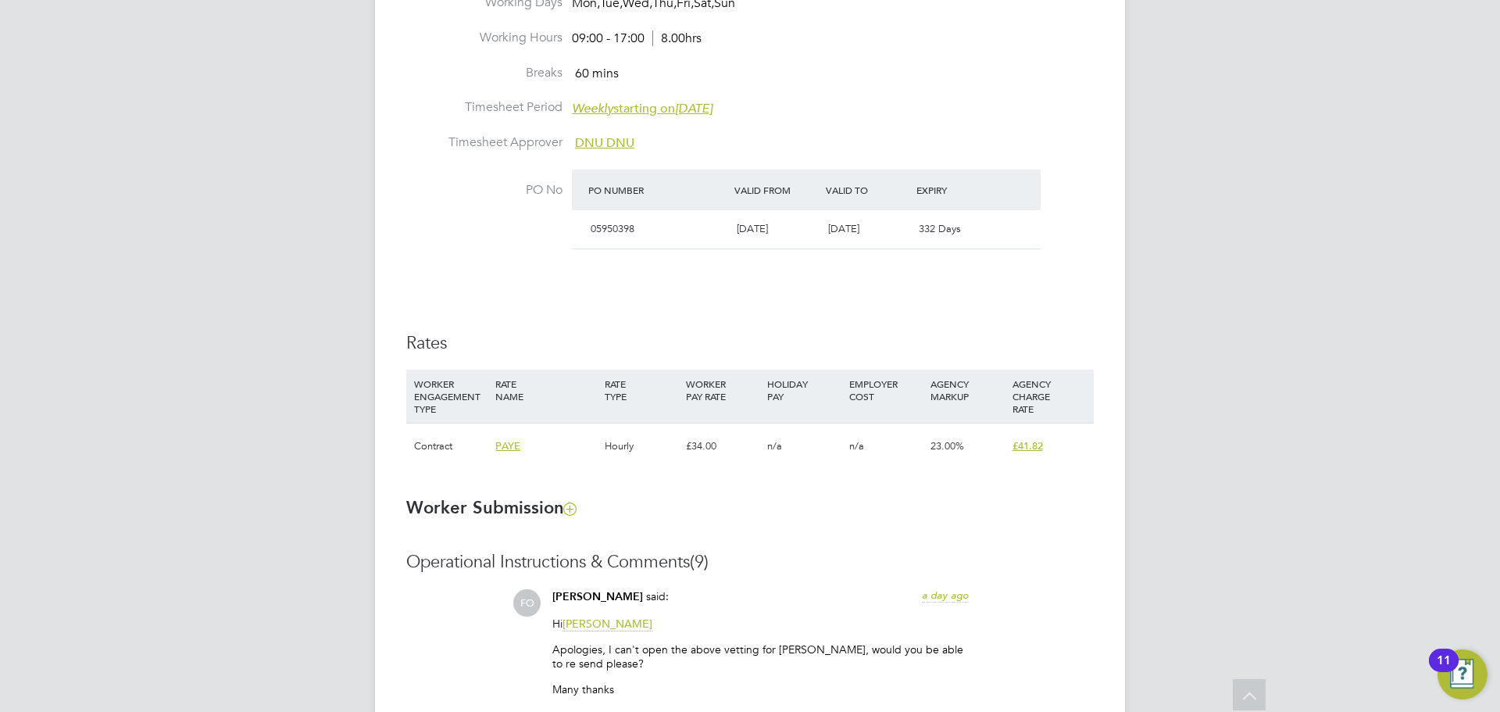
scroll to position [859, 0]
